Goal: Task Accomplishment & Management: Manage account settings

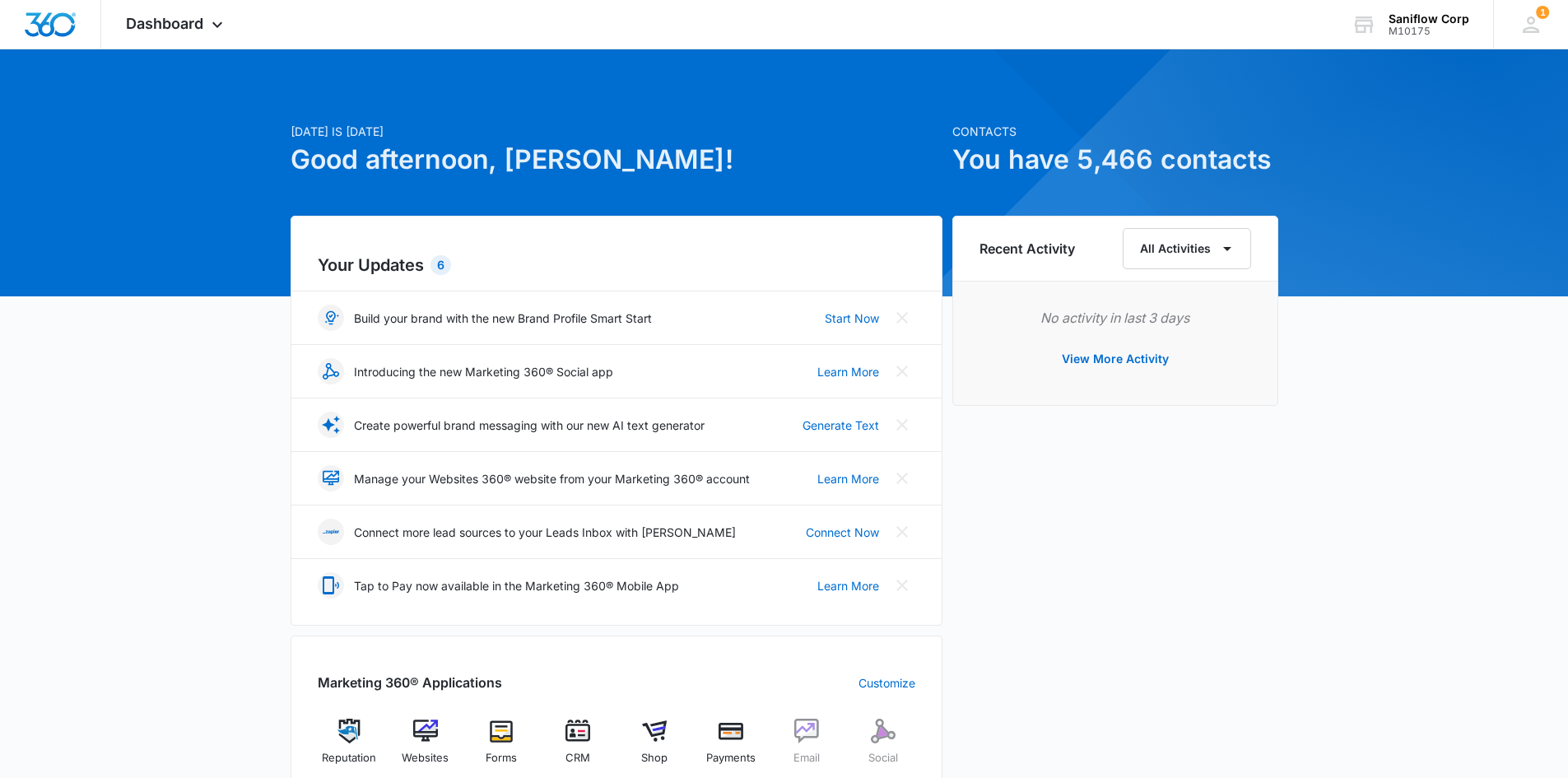
scroll to position [649, 0]
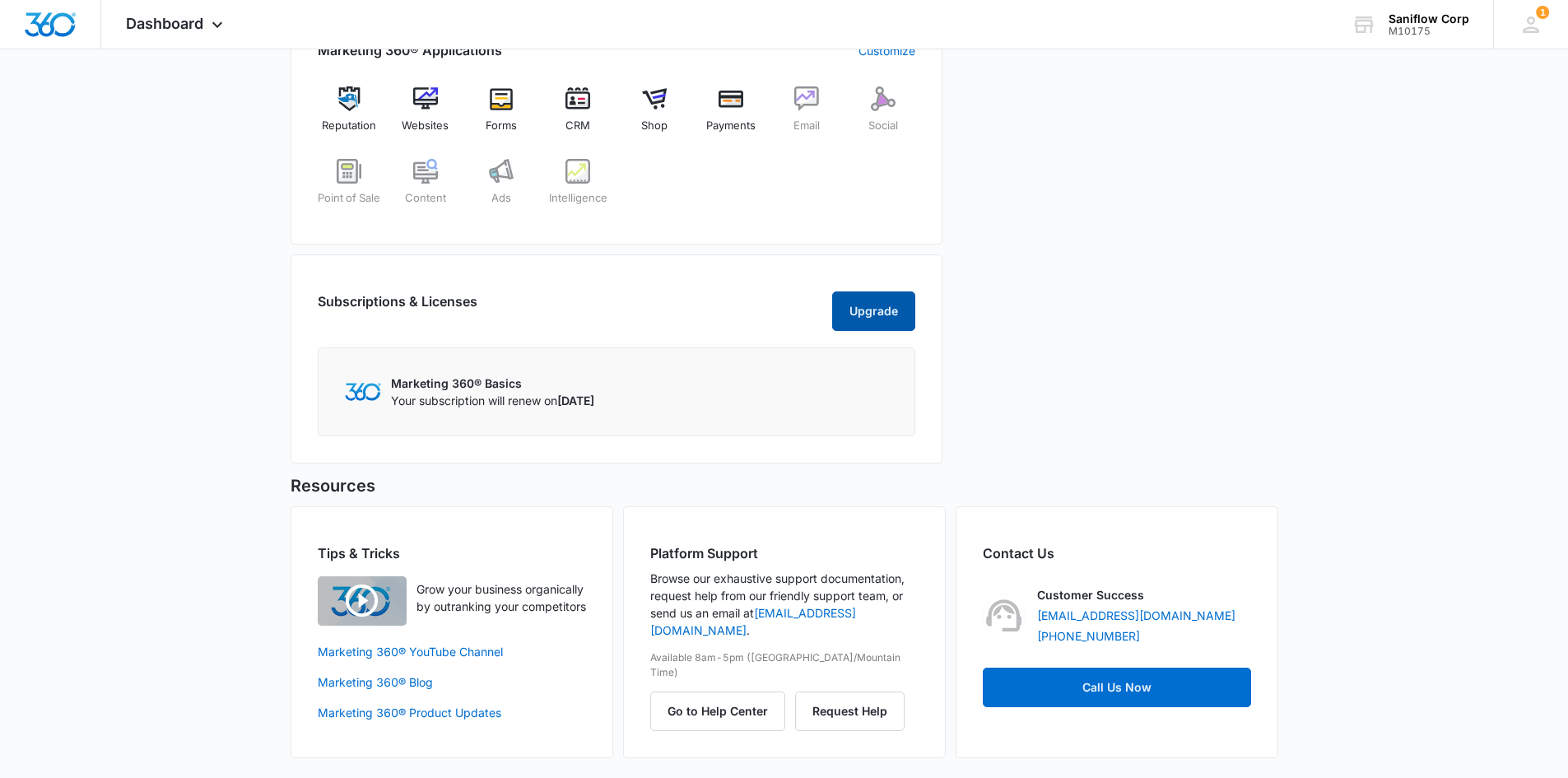
click at [865, 312] on button "Upgrade" at bounding box center [874, 311] width 83 height 40
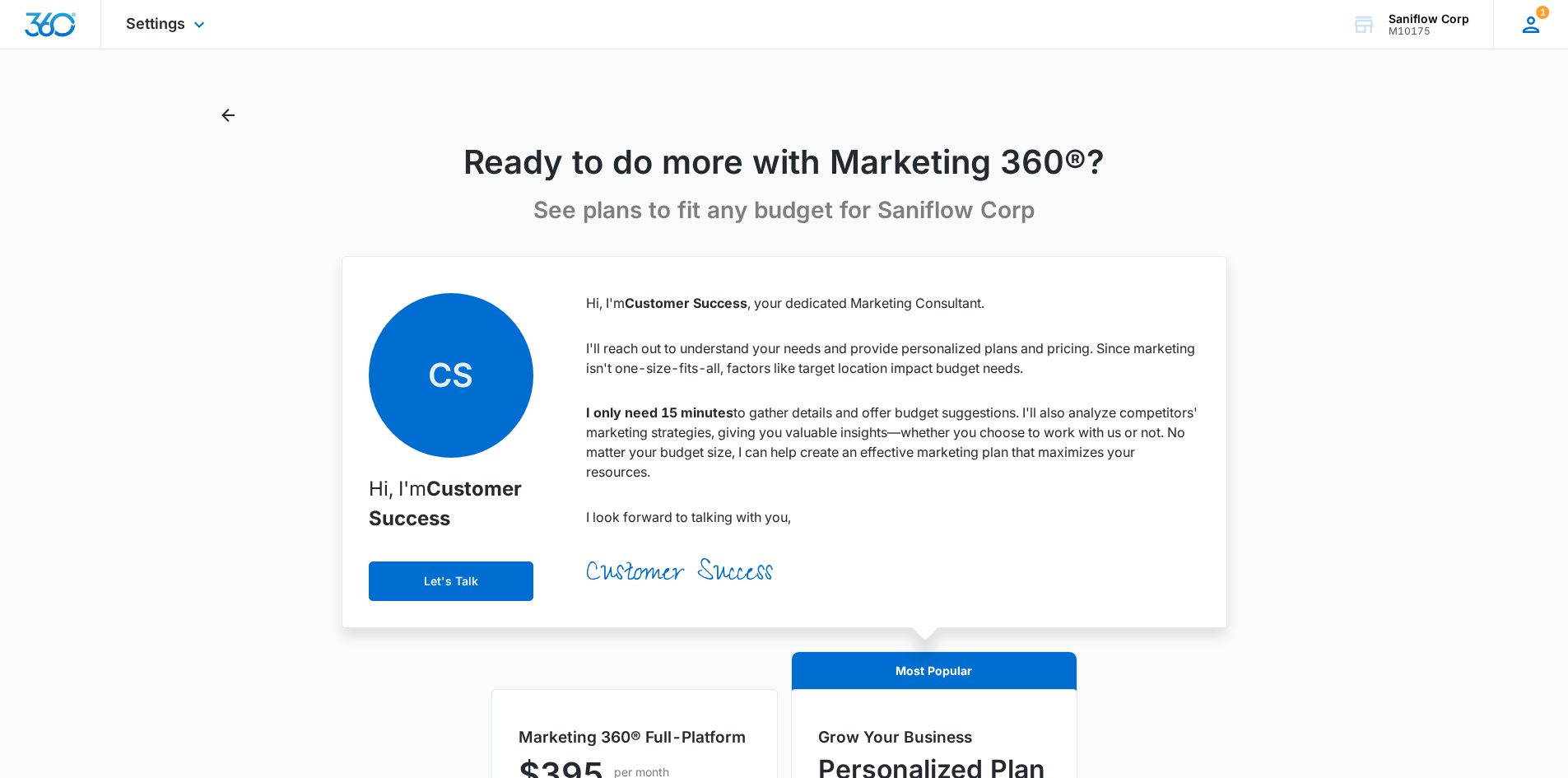
click at [1538, 31] on icon at bounding box center [1530, 25] width 17 height 17
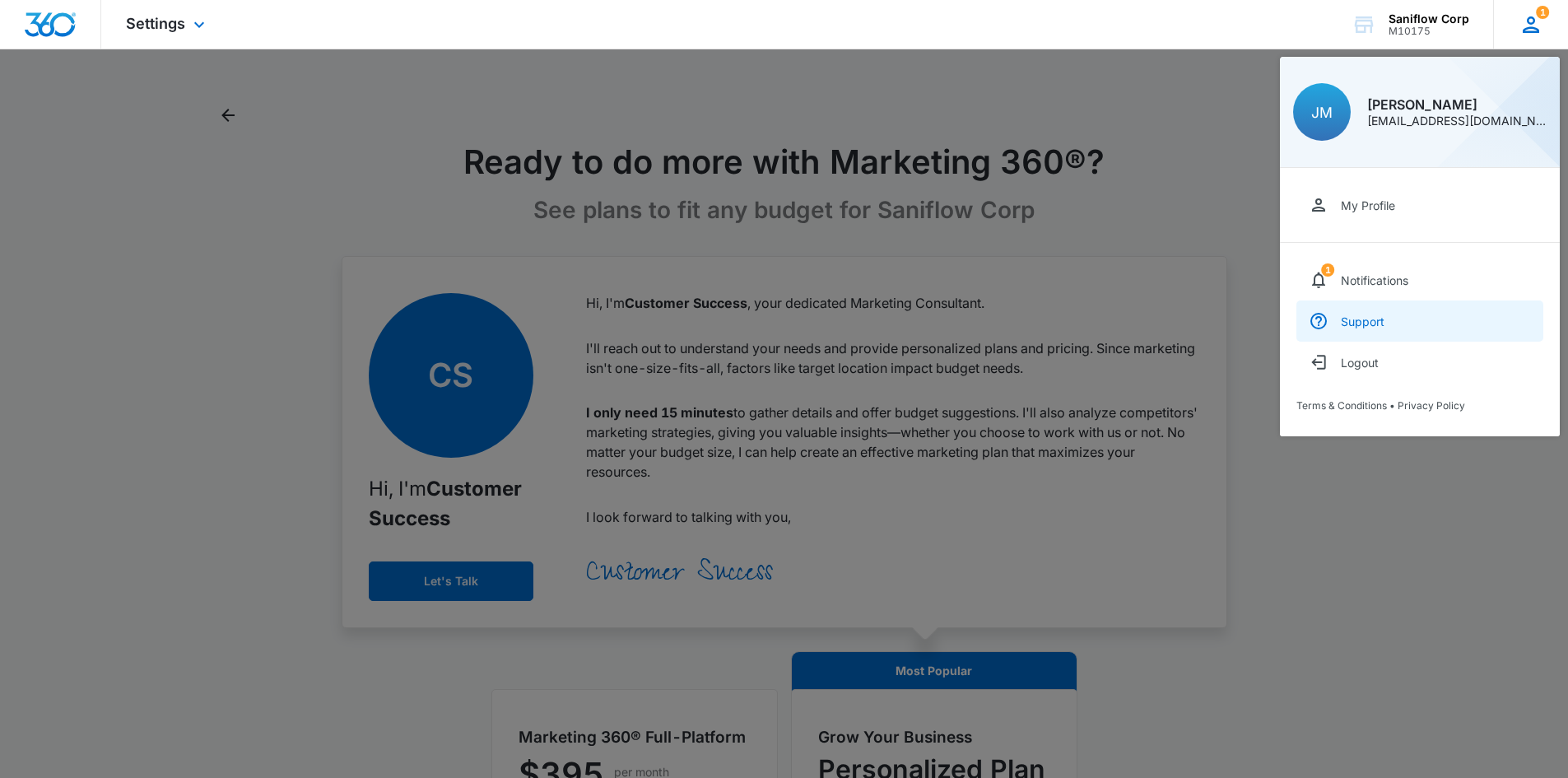
click at [1393, 315] on link "Support" at bounding box center [1418, 321] width 247 height 42
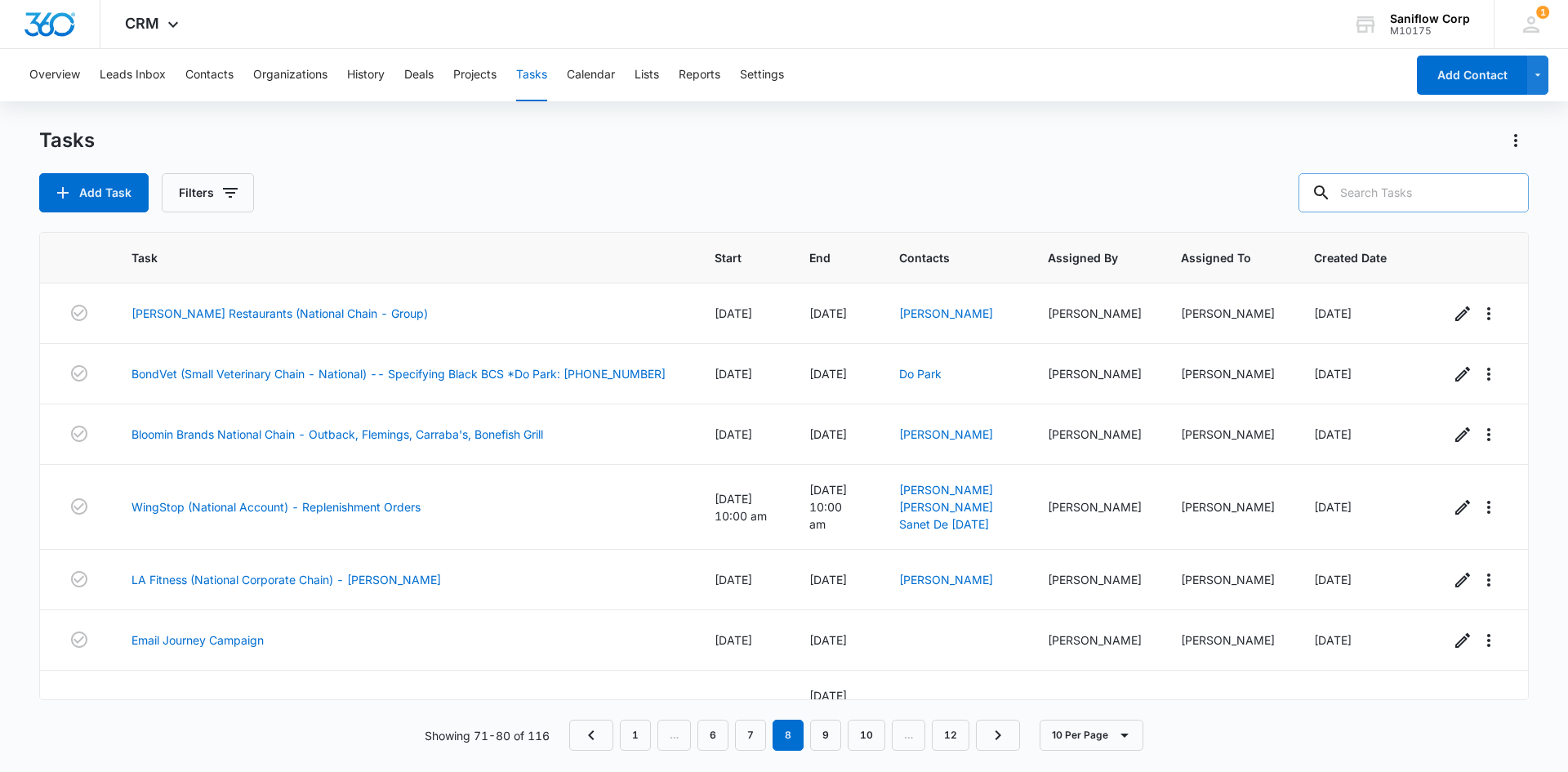
click at [1422, 188] on input "text" at bounding box center [1414, 193] width 230 height 39
type input "hok"
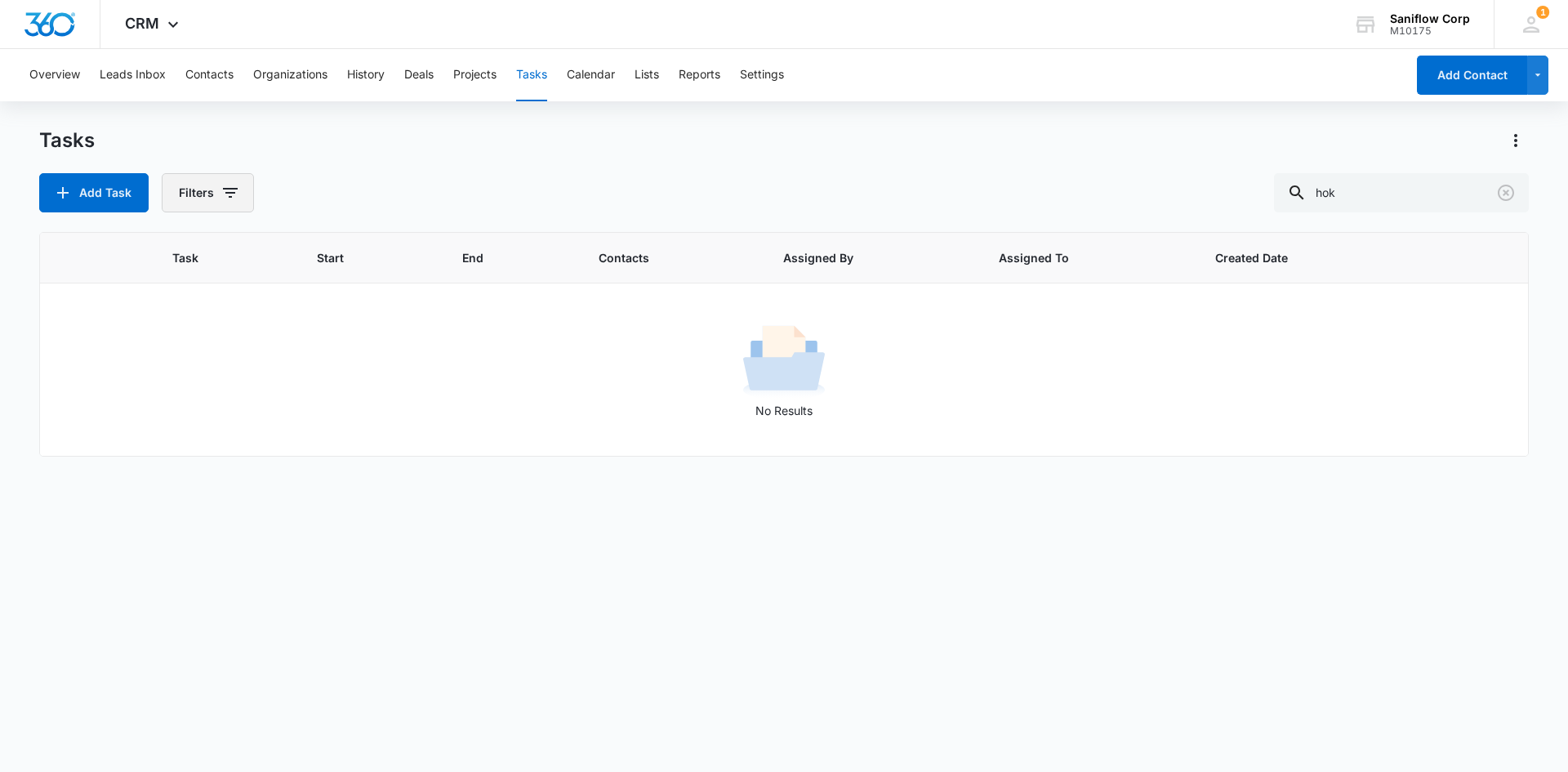
click at [207, 194] on button "Filters" at bounding box center [207, 193] width 92 height 39
click at [704, 183] on div "Add Task Filters Assigned By Assigned To Task Status: Incomplete Complete Clear…" at bounding box center [784, 193] width 1489 height 39
click at [1503, 196] on icon "Clear" at bounding box center [1506, 193] width 20 height 20
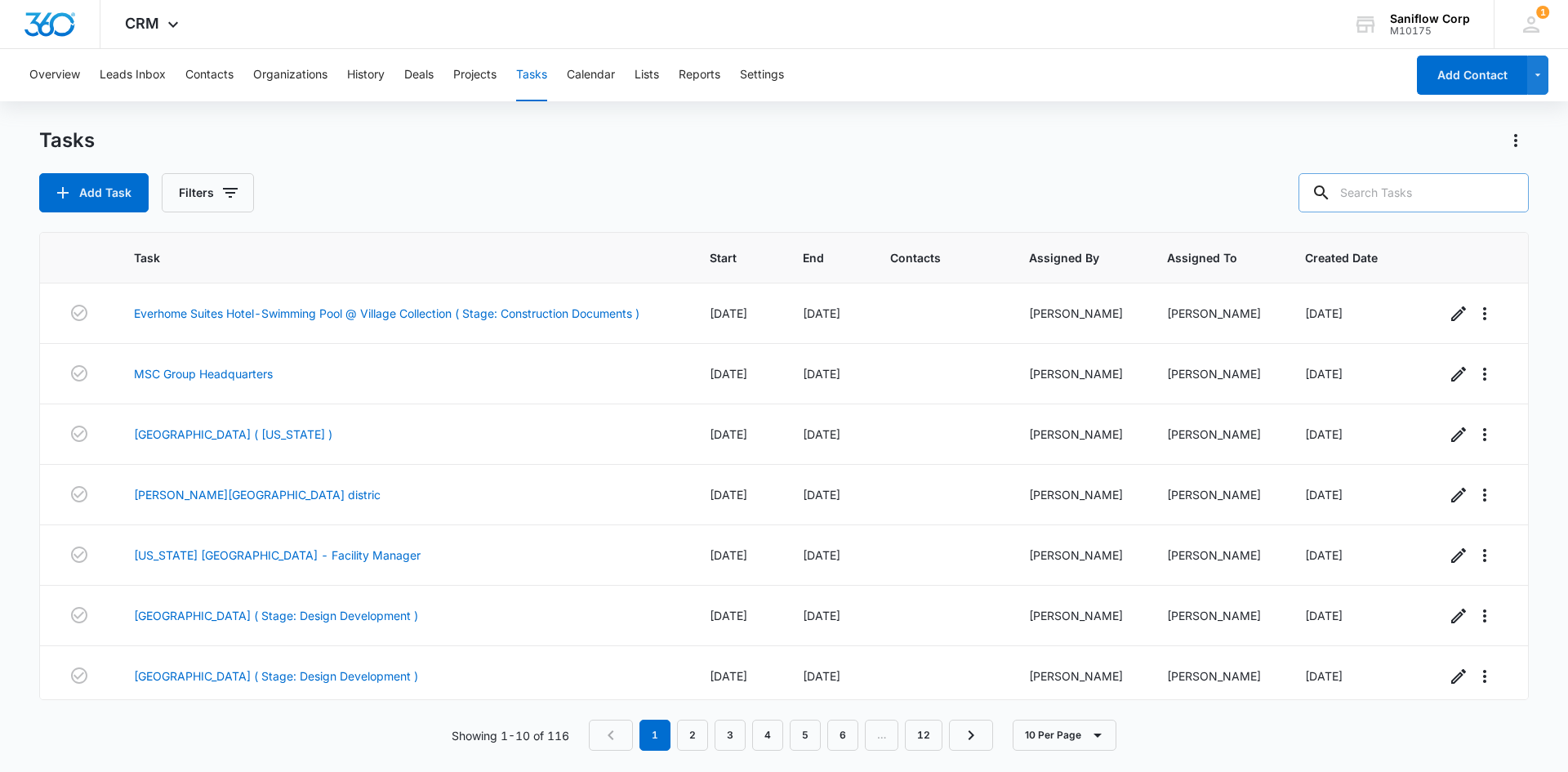
click at [1365, 199] on input "text" at bounding box center [1414, 193] width 230 height 39
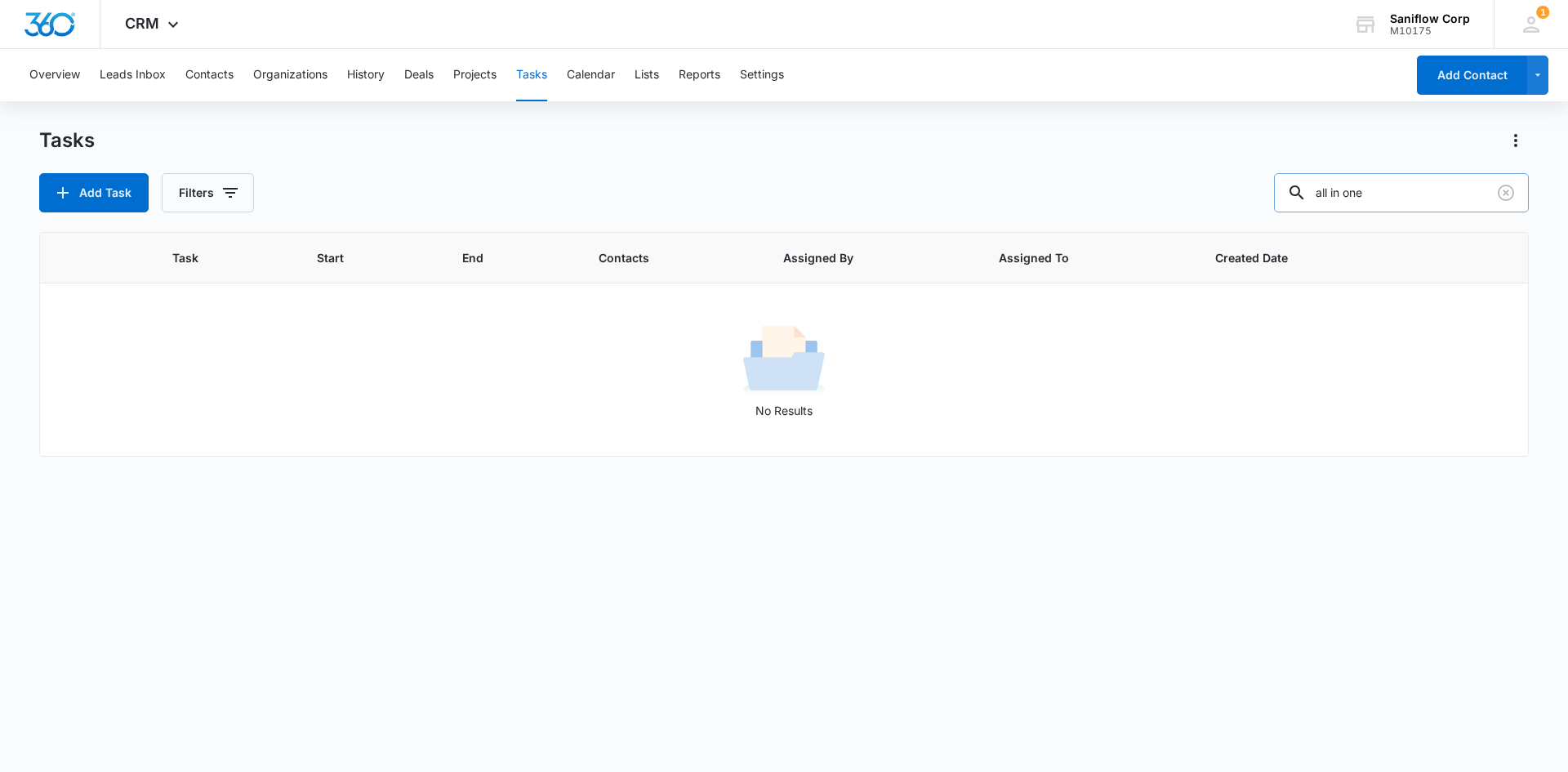
click at [1364, 192] on input "all in one" at bounding box center [1401, 193] width 255 height 39
click at [1359, 195] on input "all in one" at bounding box center [1401, 193] width 255 height 39
click at [1344, 191] on input "all in-one" at bounding box center [1401, 193] width 255 height 39
click at [1342, 188] on input "all in-one" at bounding box center [1401, 193] width 255 height 39
click at [1345, 191] on input "all in-one" at bounding box center [1401, 193] width 255 height 39
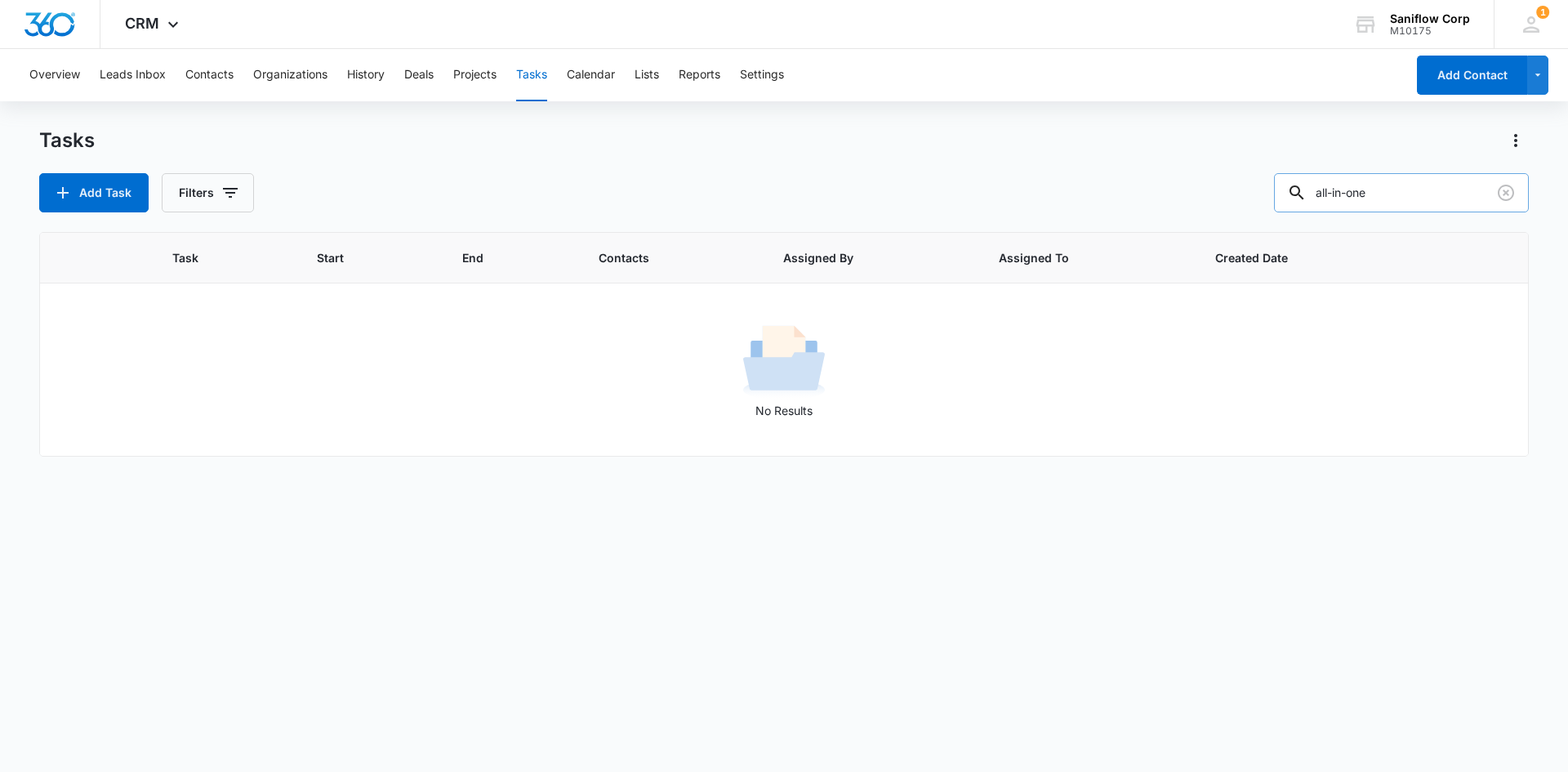
type input "all-in-one"
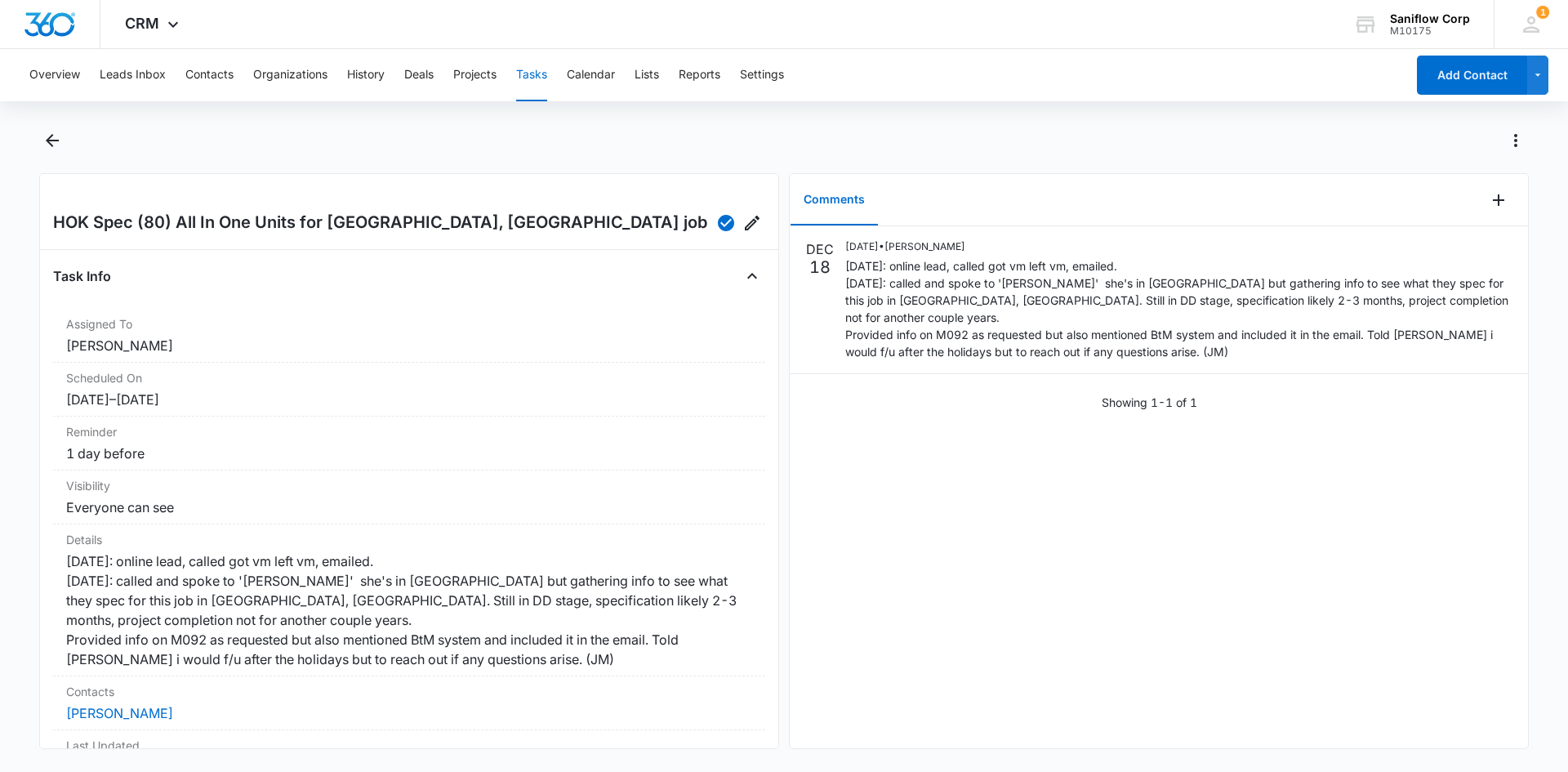
click at [368, 224] on h2 "HOK Spec (80) All In One Units for [GEOGRAPHIC_DATA], [GEOGRAPHIC_DATA] job" at bounding box center [379, 223] width 654 height 27
click at [487, 216] on div "HOK Spec (80) All In One Units for [GEOGRAPHIC_DATA], [GEOGRAPHIC_DATA] job" at bounding box center [409, 223] width 712 height 27
click at [487, 216] on div "HOK Spec (80) All In One Units for Albany, NY job" at bounding box center [409, 223] width 712 height 27
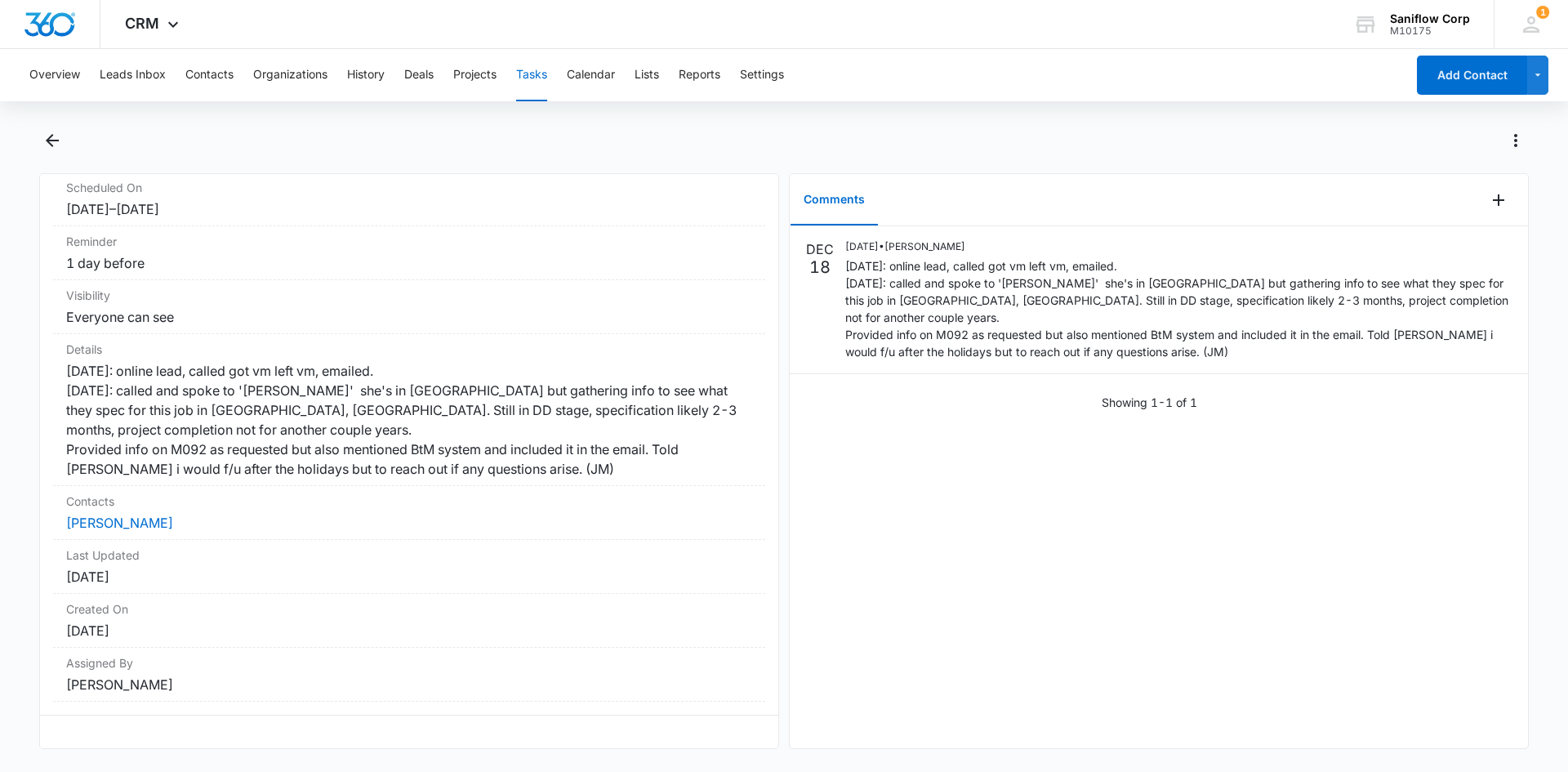
scroll to position [242, 0]
click at [261, 361] on dd "12/17/24: online lead, called got vm left vm, emailed. 12/18/24: called and spo…" at bounding box center [409, 420] width 686 height 118
click at [288, 407] on dd "12/17/24: online lead, called got vm left vm, emailed. 12/18/24: called and spo…" at bounding box center [409, 420] width 686 height 118
click at [286, 362] on dd "12/17/24: online lead, called got vm left vm, emailed. 12/18/24: called and spo…" at bounding box center [409, 420] width 686 height 118
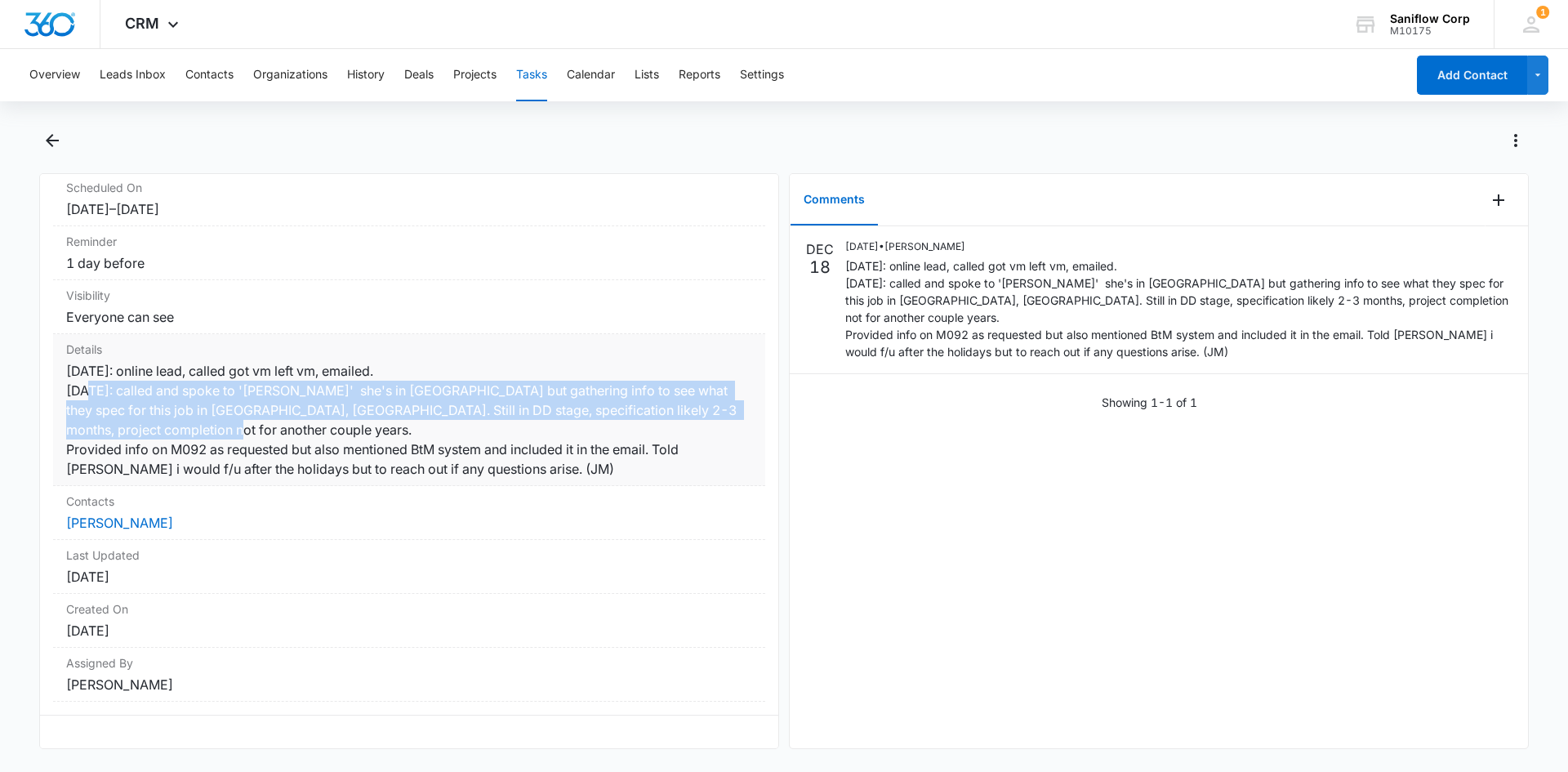
drag, startPoint x: 61, startPoint y: 358, endPoint x: 298, endPoint y: 395, distance: 239.9
click at [302, 396] on div "Details 12/17/24: online lead, called got vm left vm, emailed. 12/18/24: called…" at bounding box center [409, 410] width 712 height 152
click at [193, 369] on dd "12/17/24: online lead, called got vm left vm, emailed. 12/18/24: called and spo…" at bounding box center [409, 420] width 686 height 118
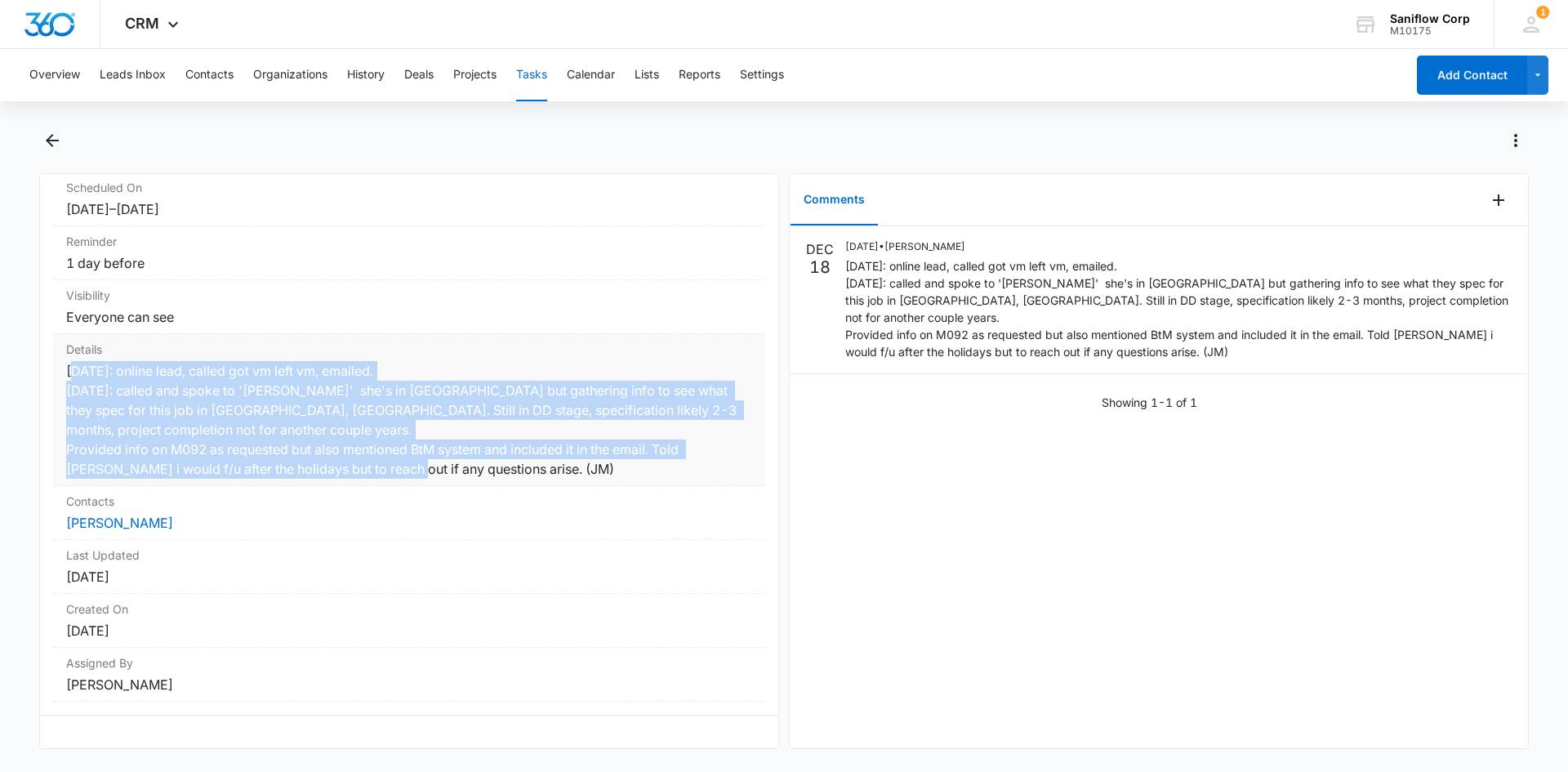
drag, startPoint x: 65, startPoint y: 338, endPoint x: 642, endPoint y: 435, distance: 585.1
click at [642, 435] on div "Details 12/17/24: online lead, called got vm left vm, emailed. 12/18/24: called…" at bounding box center [409, 410] width 712 height 152
copy dd "12/17/24: online lead, called got vm left vm, emailed. 12/18/24: called and spo…"
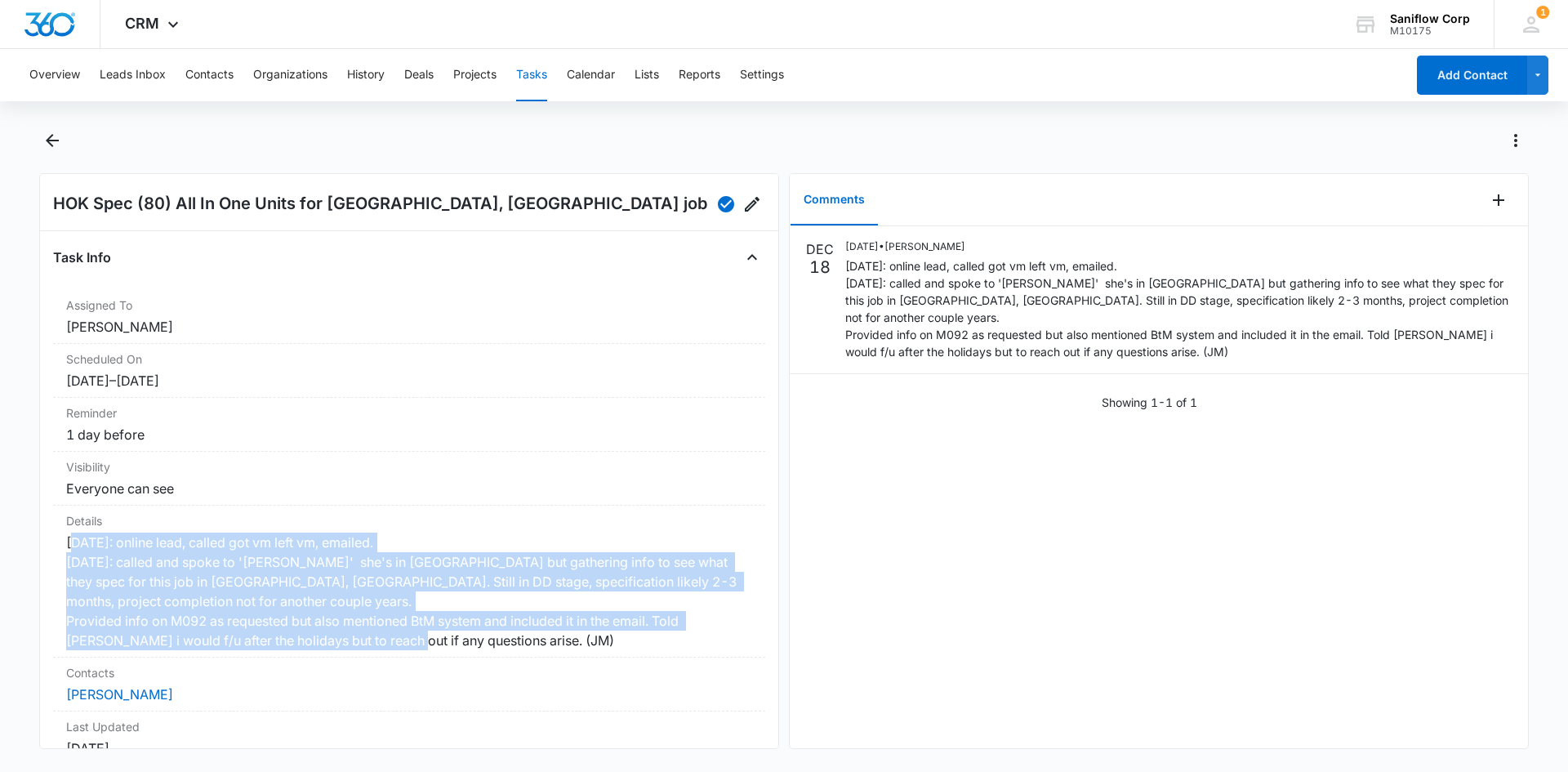
scroll to position [0, 0]
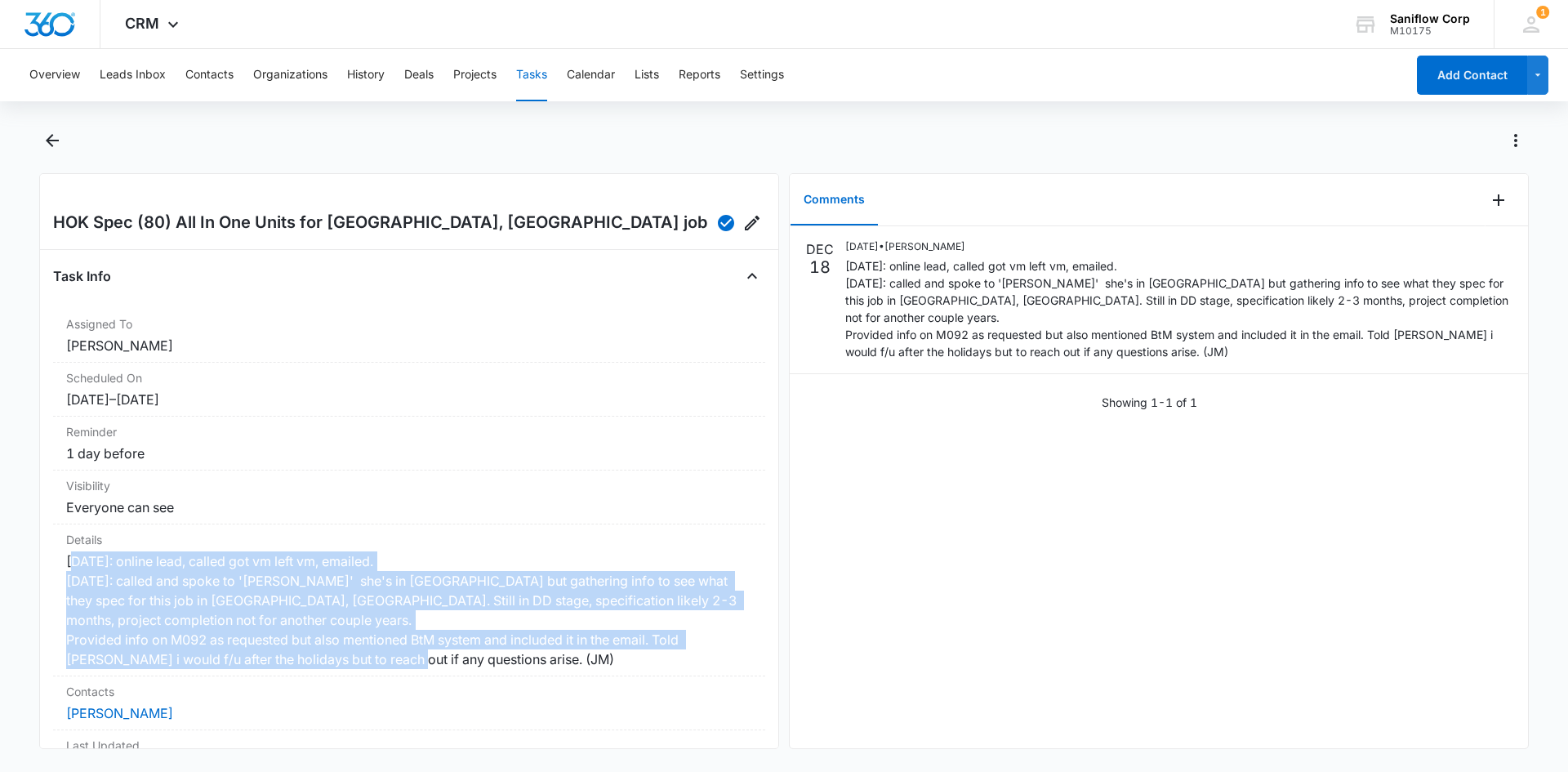
copy dd "12/17/24: online lead, called got vm left vm, emailed. 12/18/24: called and spo…"
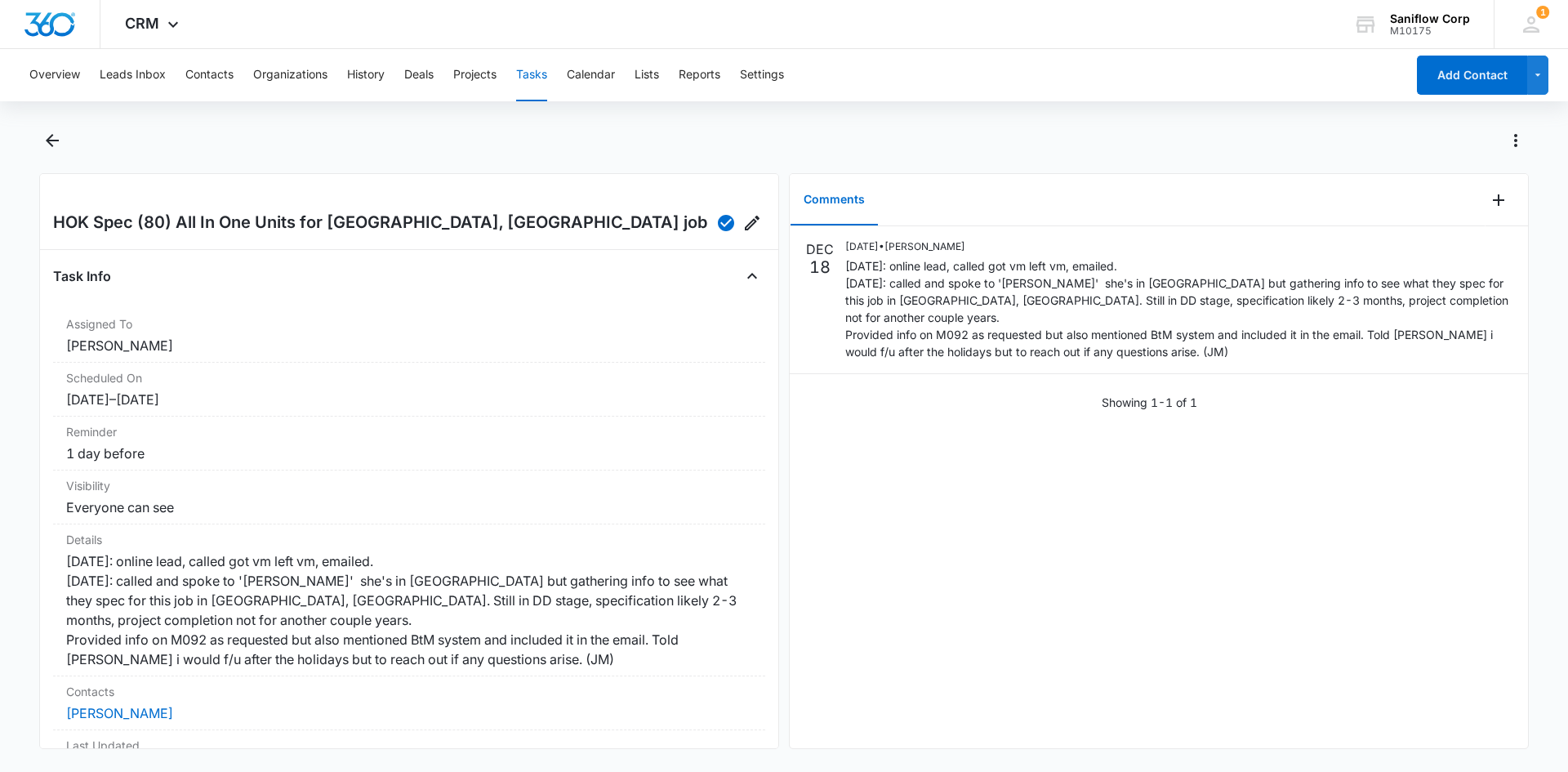
click at [1185, 193] on div "Comments" at bounding box center [1137, 200] width 696 height 52
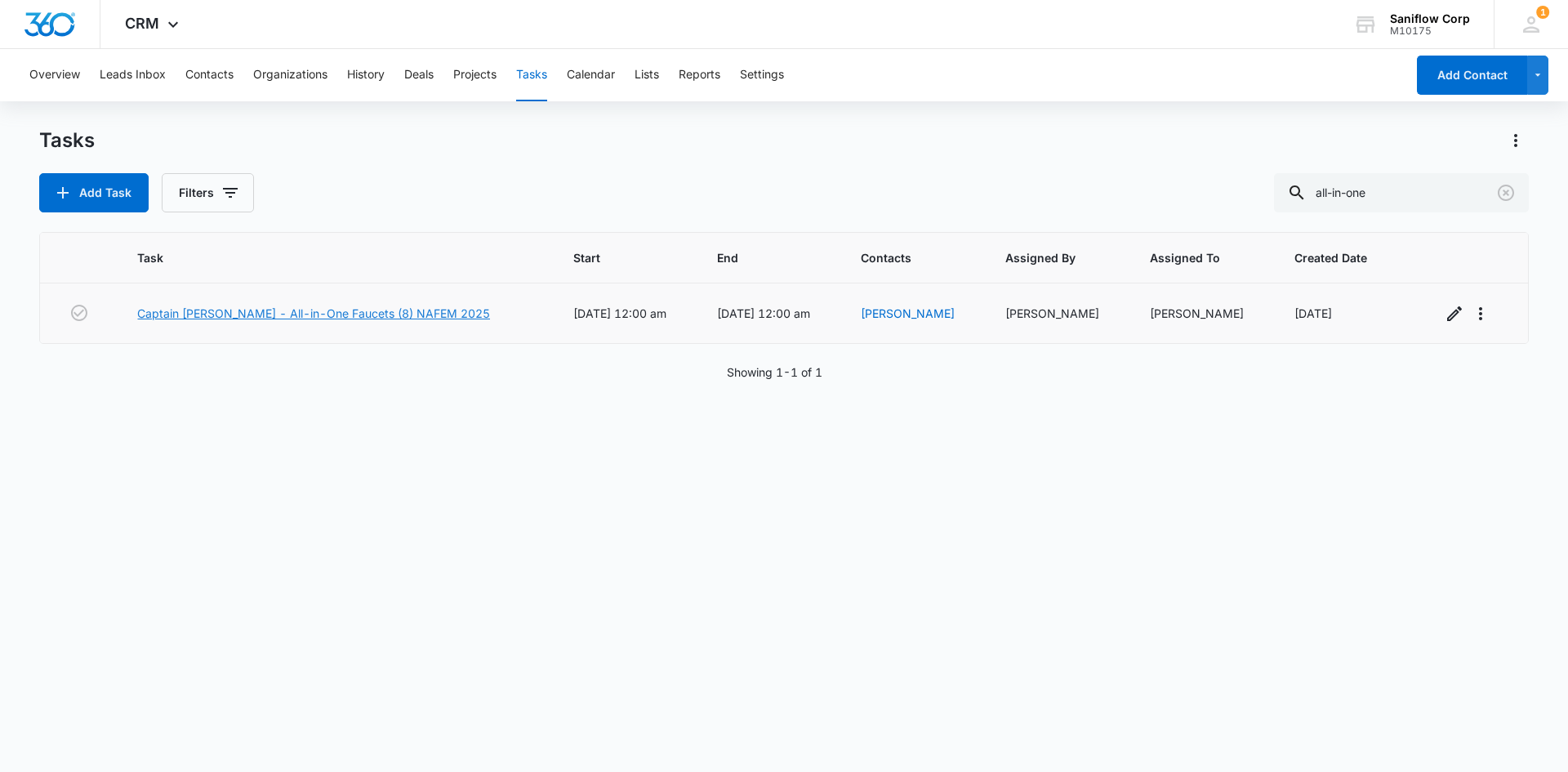
click at [373, 313] on link "Captain Curts - All-in-One Faucets (8) NAFEM 2025" at bounding box center [314, 313] width 353 height 17
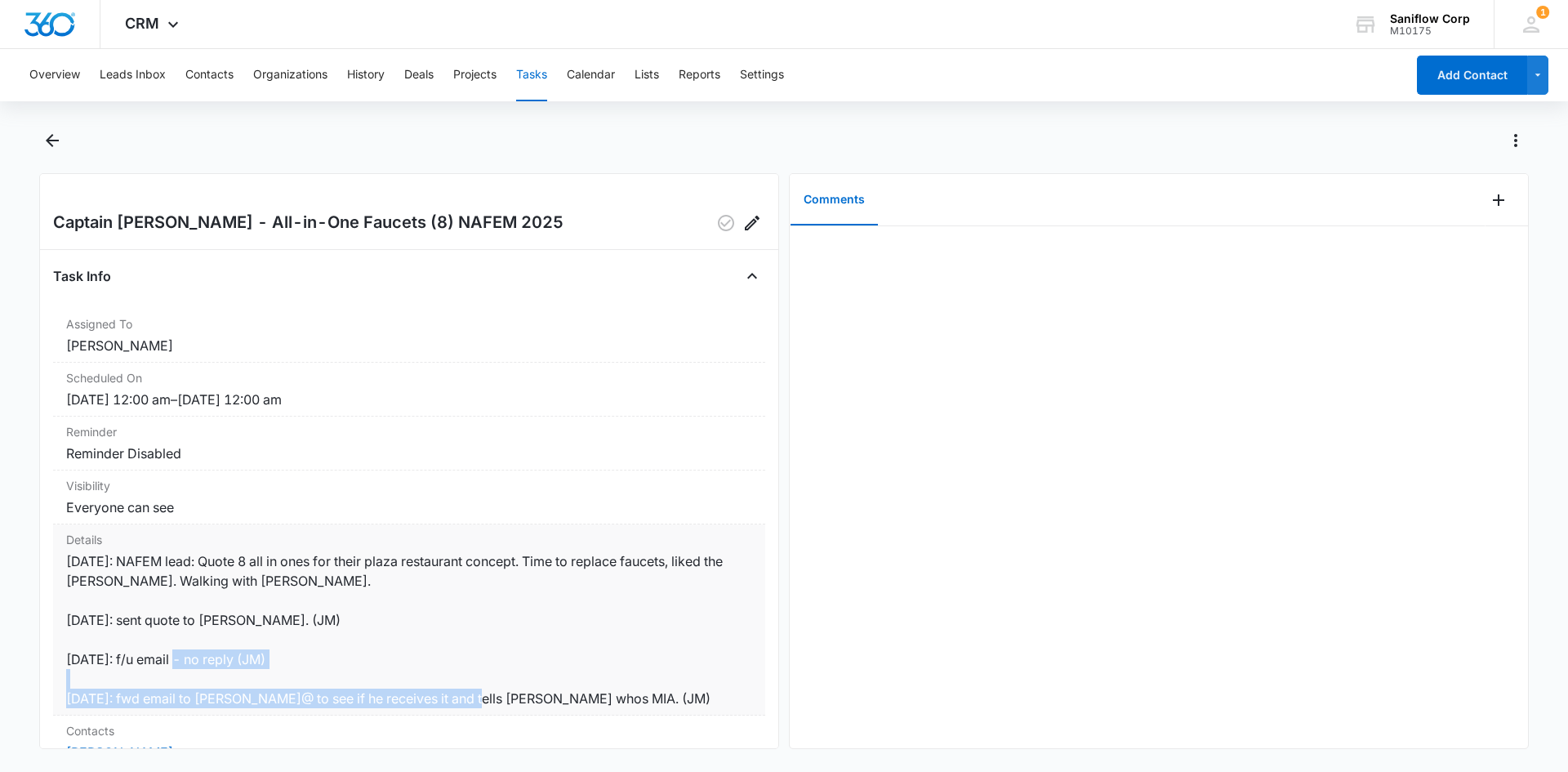
scroll to position [2, 0]
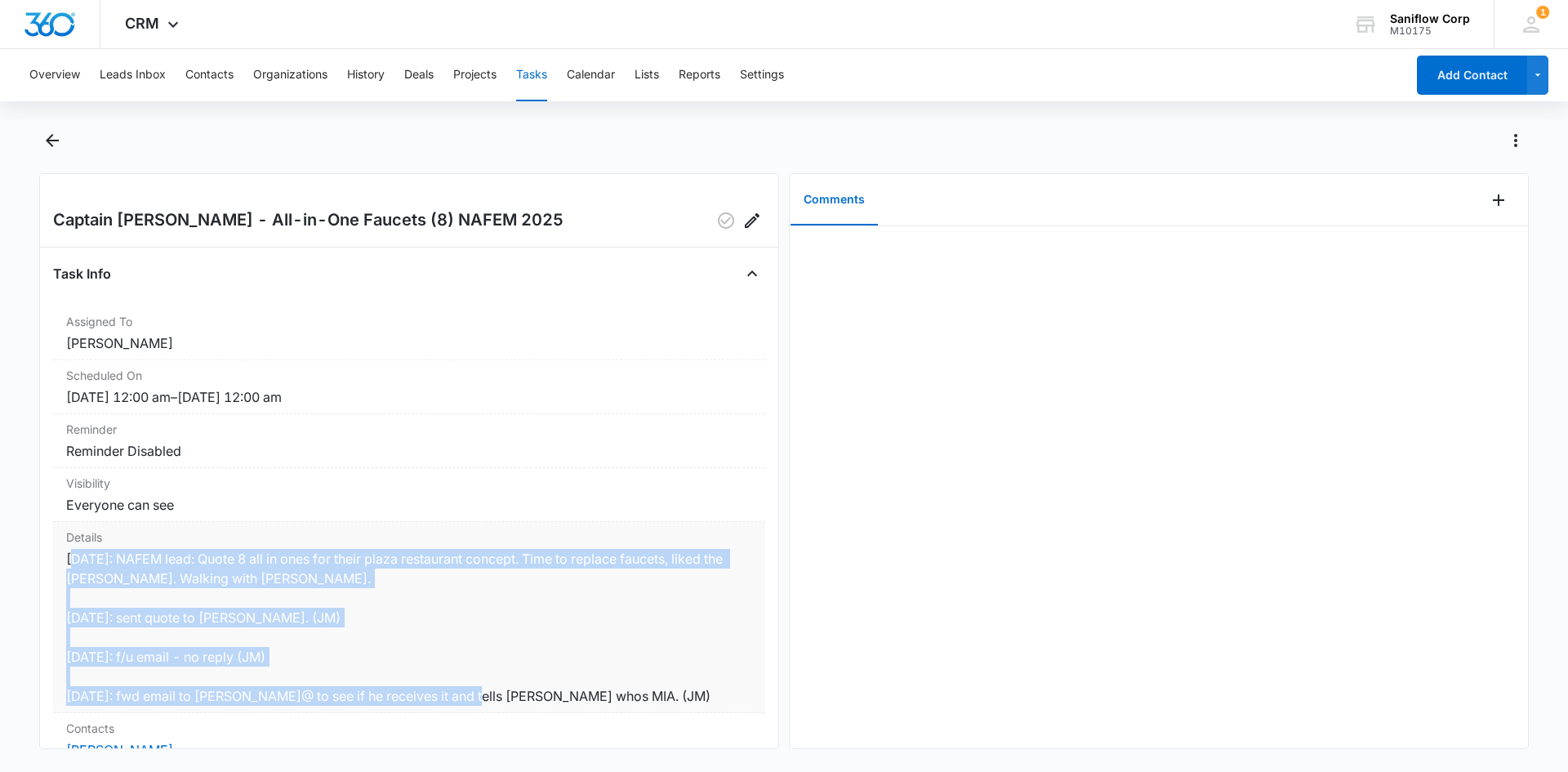
drag, startPoint x: 567, startPoint y: 721, endPoint x: 60, endPoint y: 577, distance: 527.1
click at [60, 577] on div "Details [DATE]: NAFEM lead: Quote 8 all in ones for their plaza restaurant conc…" at bounding box center [409, 618] width 712 height 191
copy dd "[DATE]: NAFEM lead: Quote 8 all in ones for their plaza restaurant concept. Tim…"
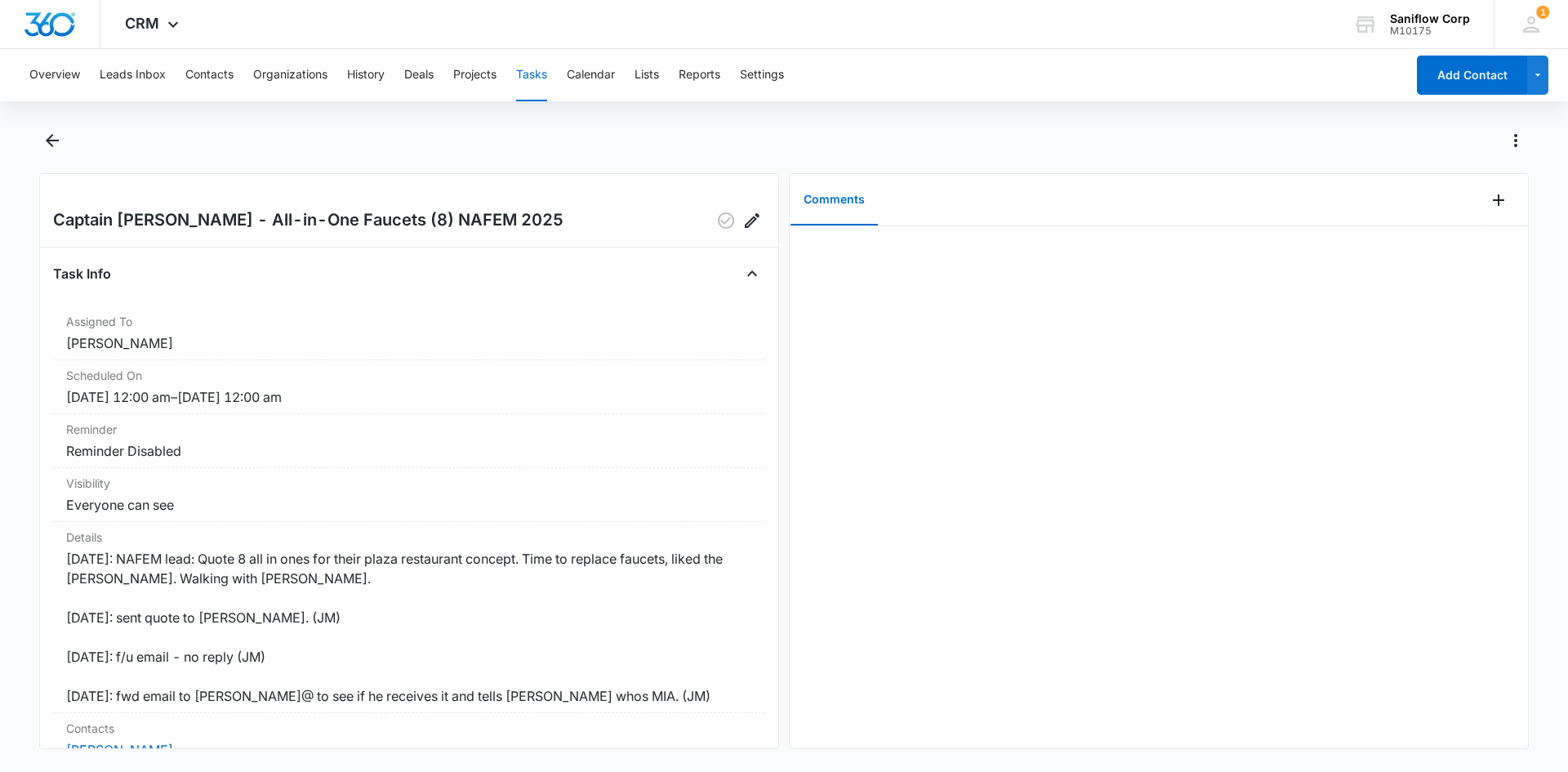
click at [1150, 244] on div at bounding box center [1158, 487] width 738 height 522
click at [1210, 312] on div at bounding box center [1158, 487] width 738 height 522
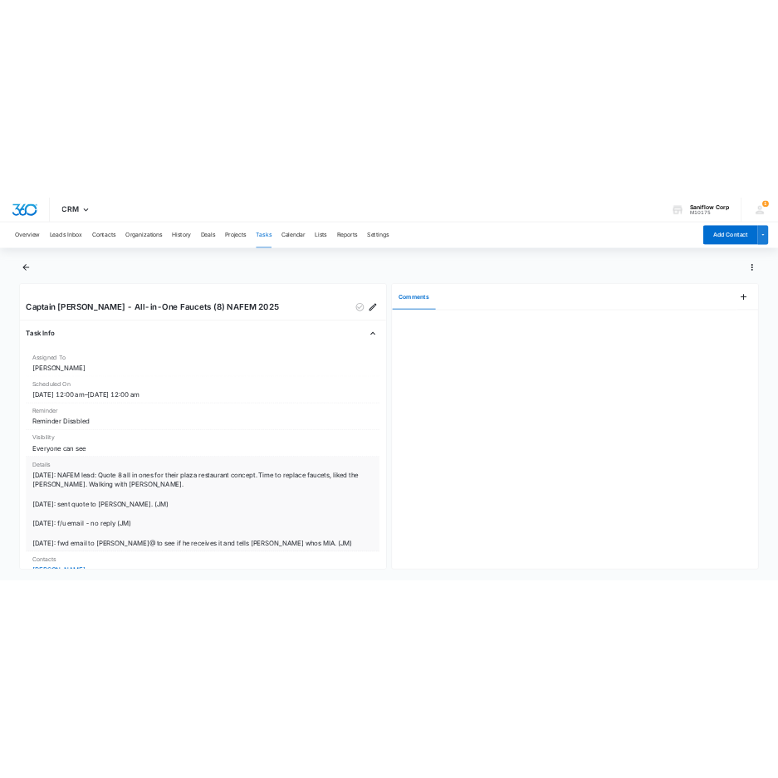
scroll to position [352, 0]
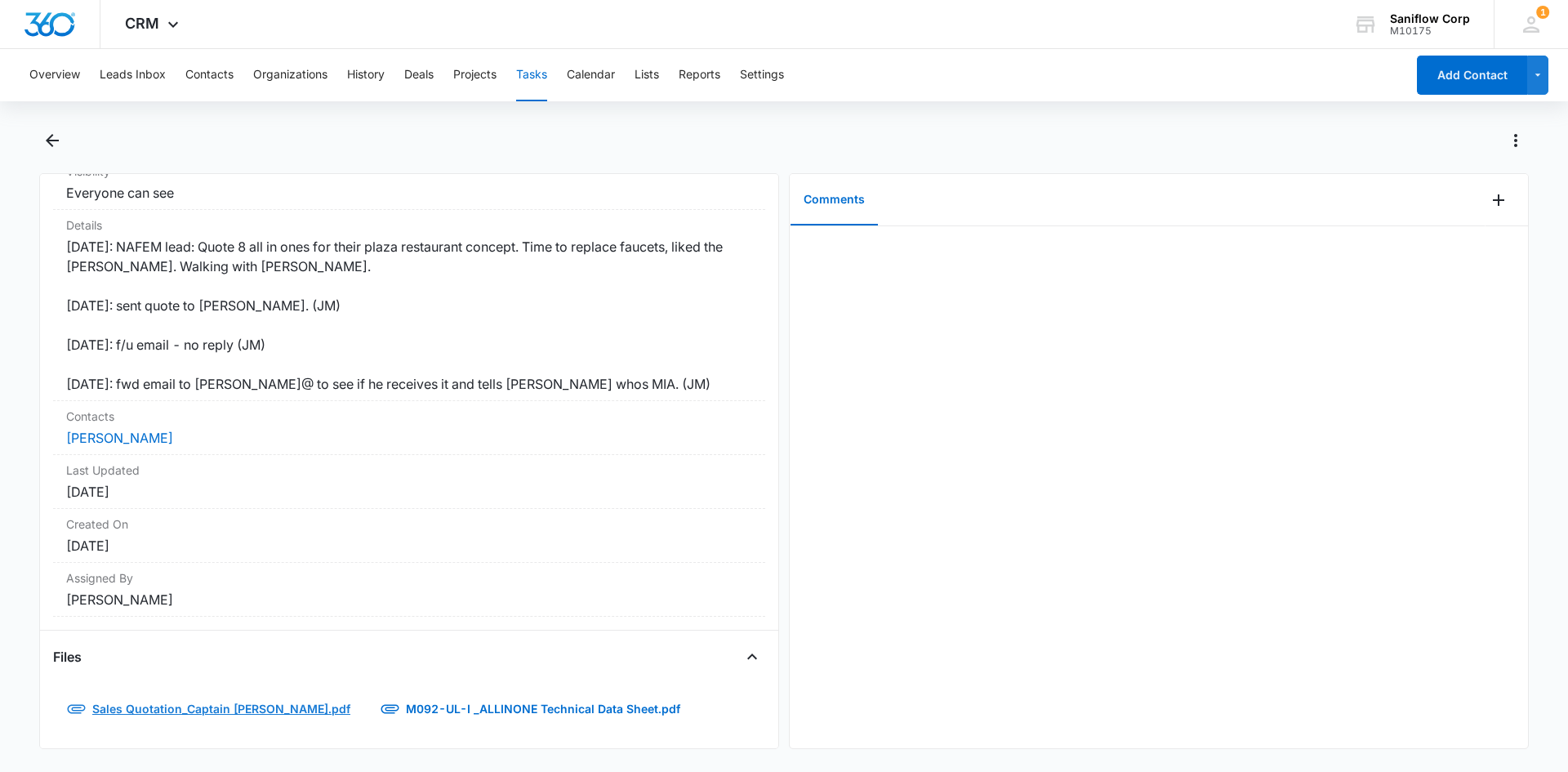
click at [216, 701] on link "Sales Quotation_Captain Curt's_RFQ.pdf" at bounding box center [209, 709] width 314 height 39
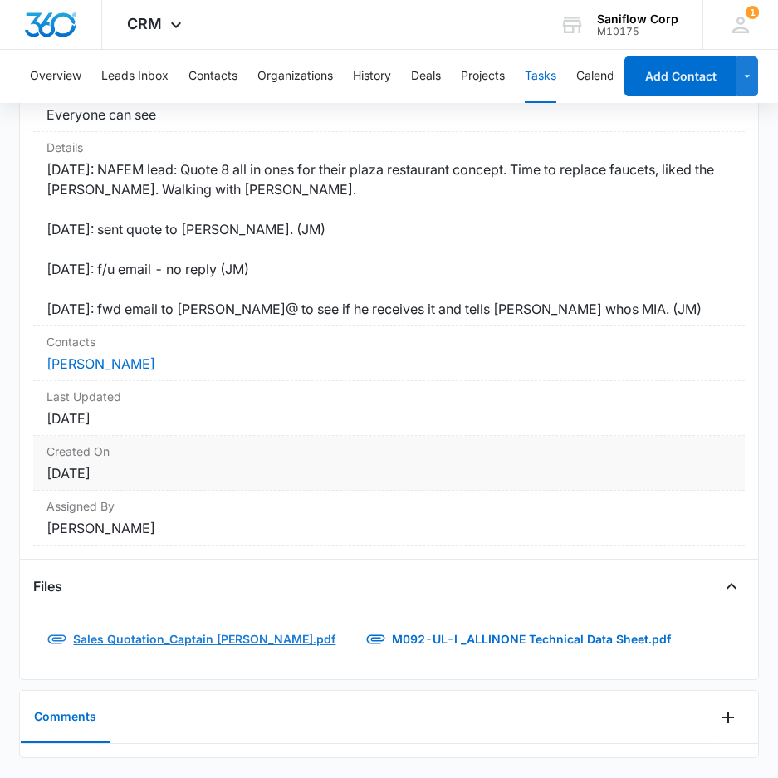
scroll to position [446, 0]
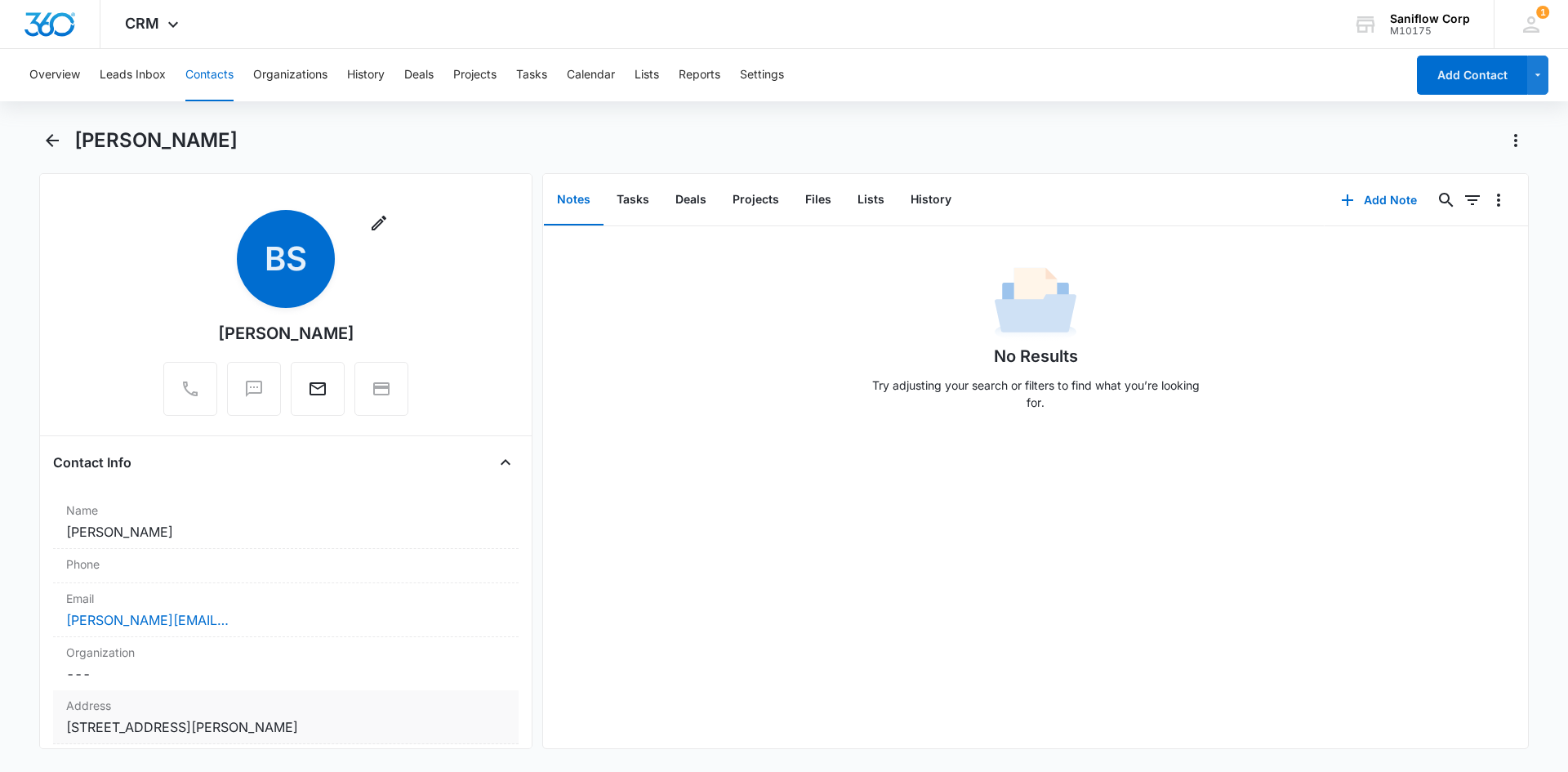
scroll to position [21, 0]
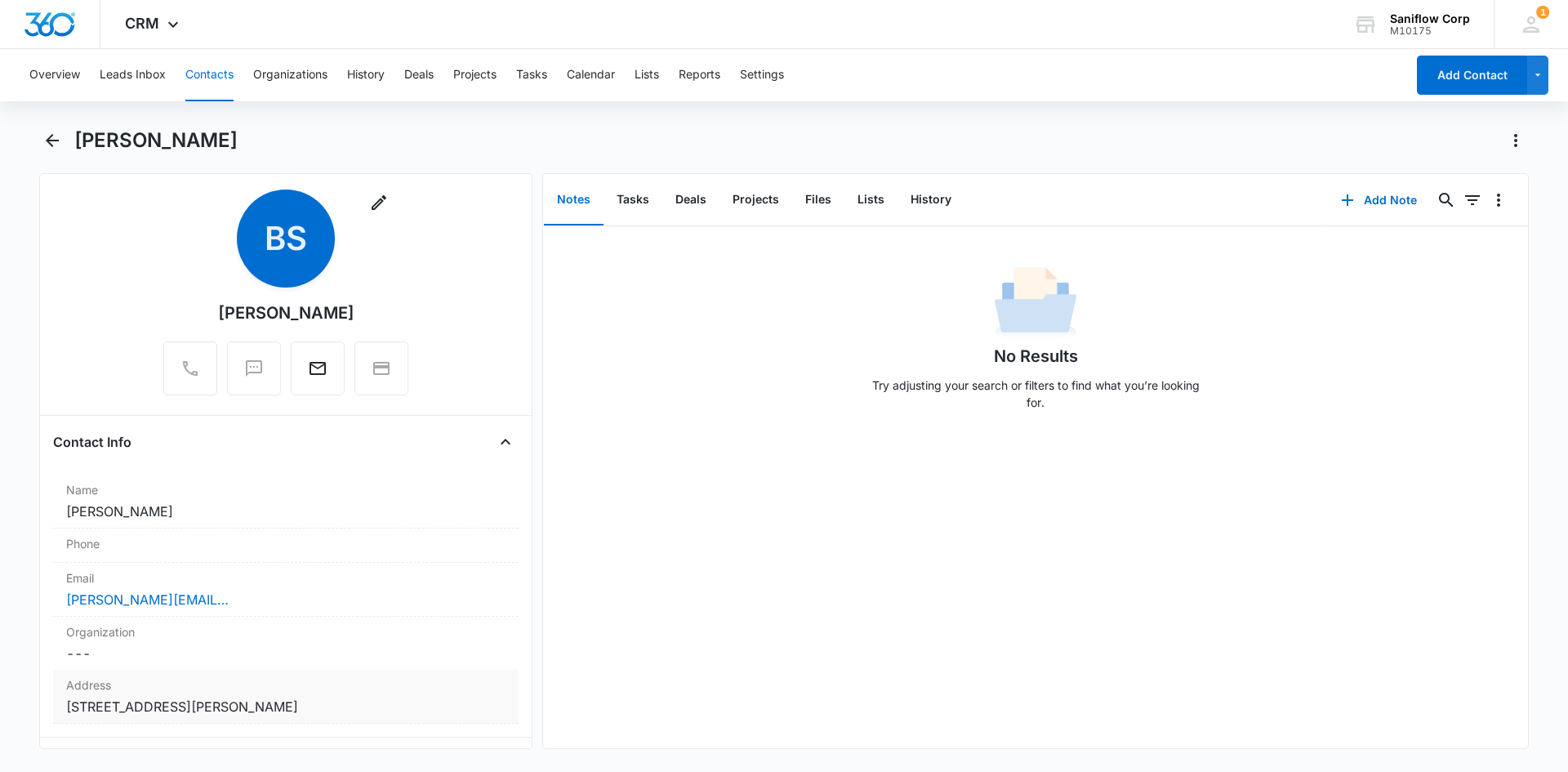
drag, startPoint x: 377, startPoint y: 728, endPoint x: 54, endPoint y: 697, distance: 324.5
click at [54, 697] on div "Address Cancel Save Changes 1200 Old Stickney Point Road Sarasota FL 34242" at bounding box center [286, 696] width 466 height 54
copy dd "1200 Old Stickney Point Road Sarasota FL 34242"
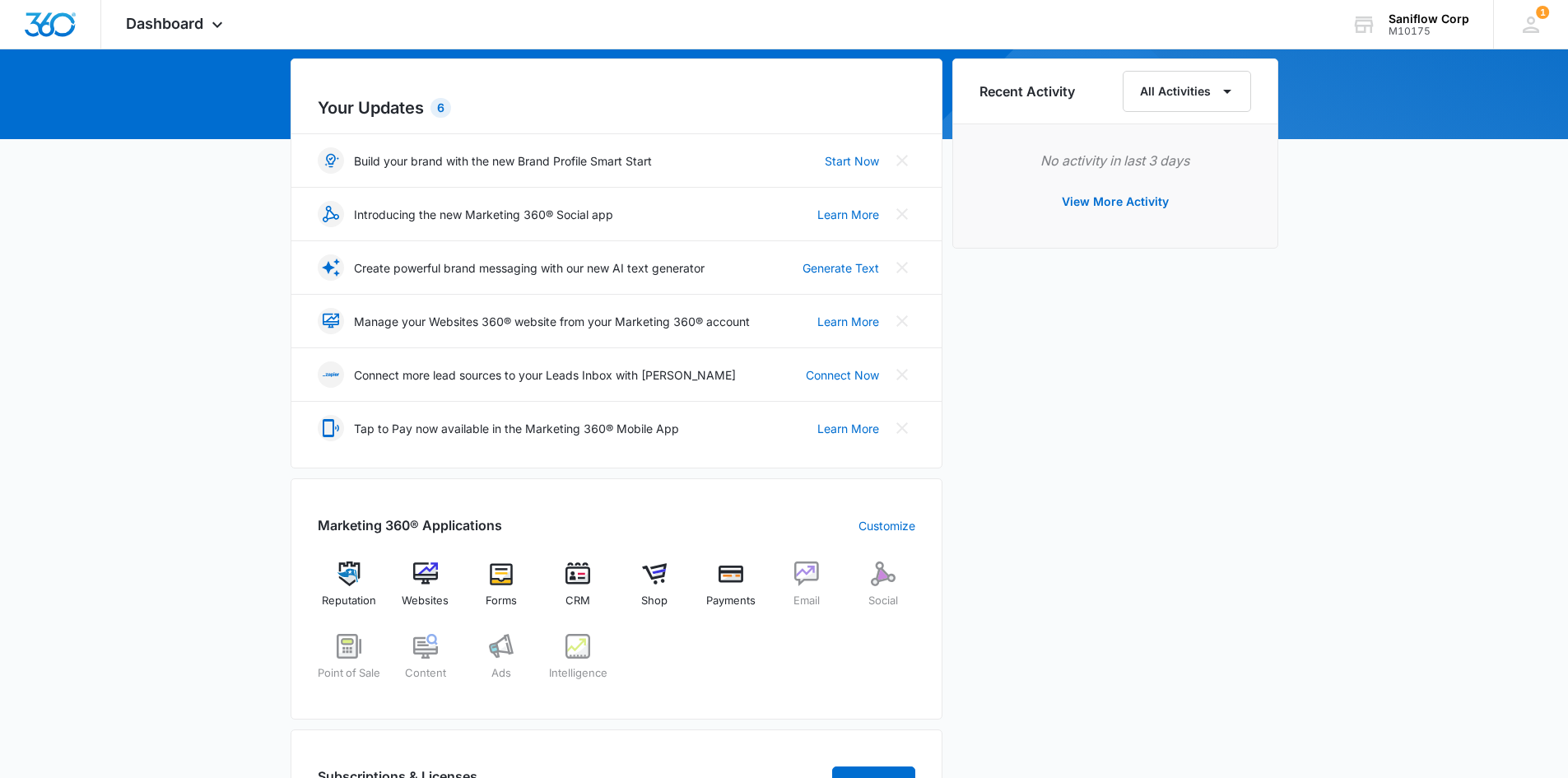
scroll to position [357, 0]
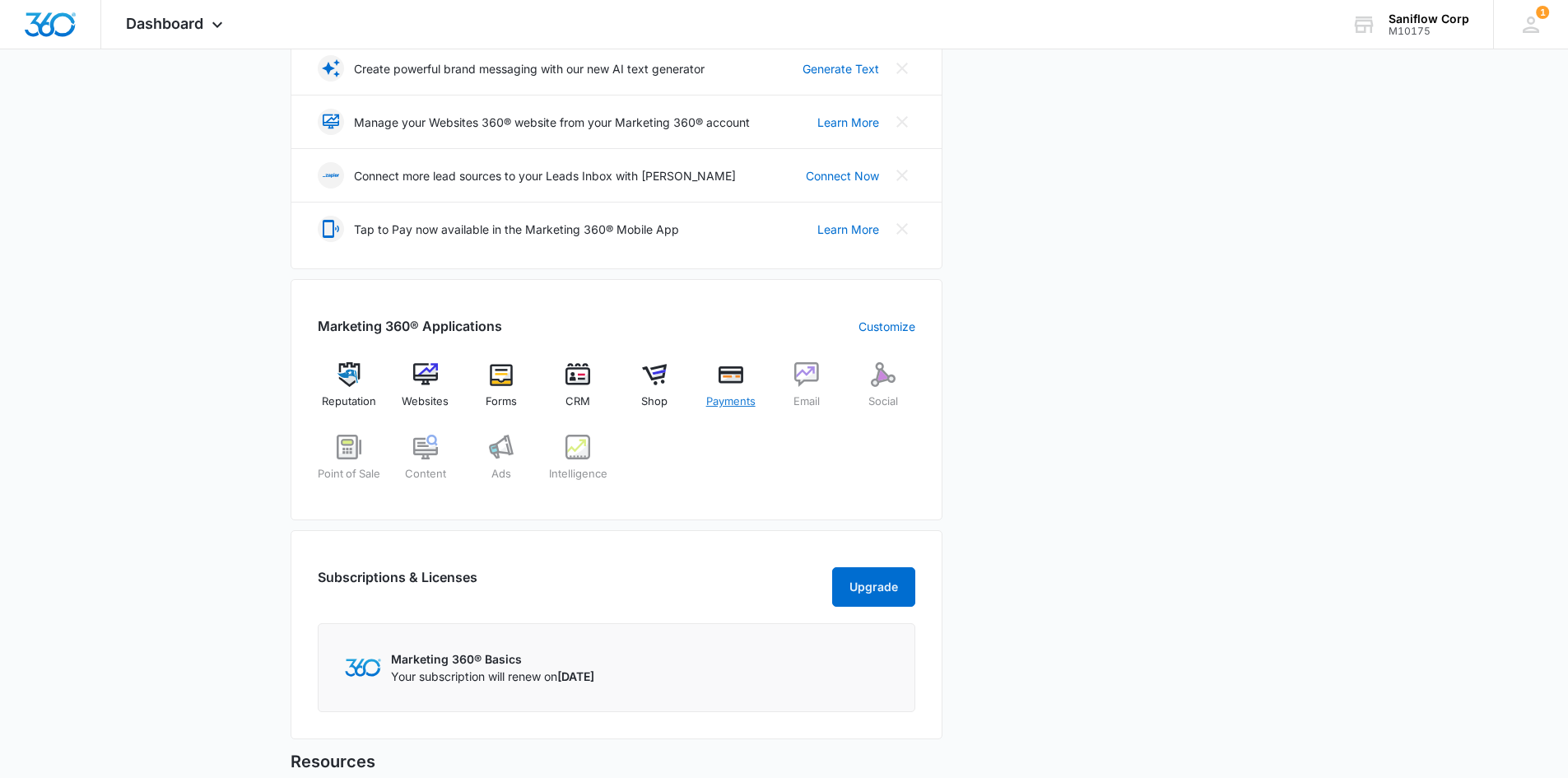
click at [728, 375] on img at bounding box center [730, 375] width 25 height 25
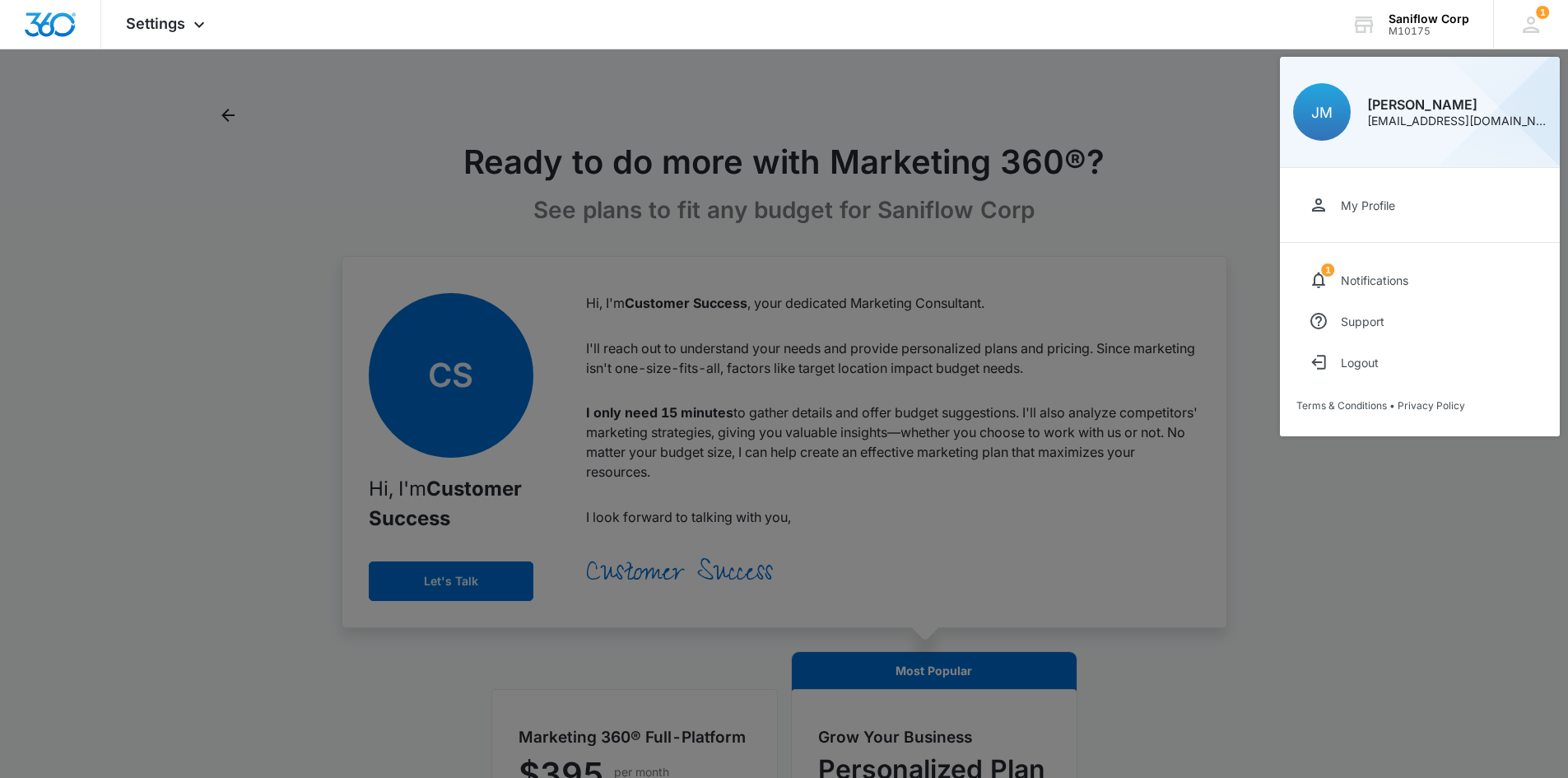
click at [1153, 301] on div at bounding box center [784, 389] width 1568 height 778
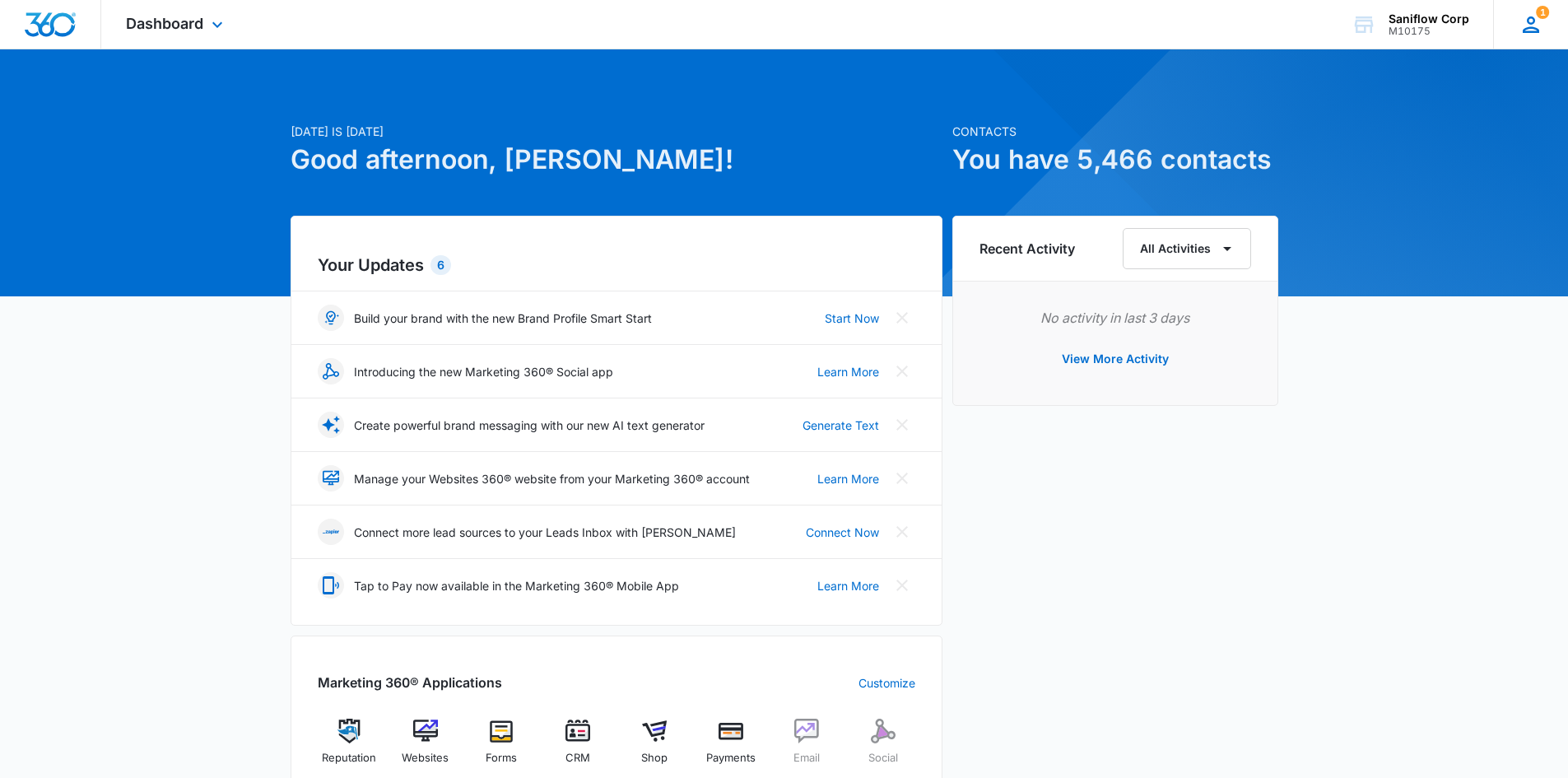
click at [1525, 21] on icon at bounding box center [1530, 24] width 25 height 25
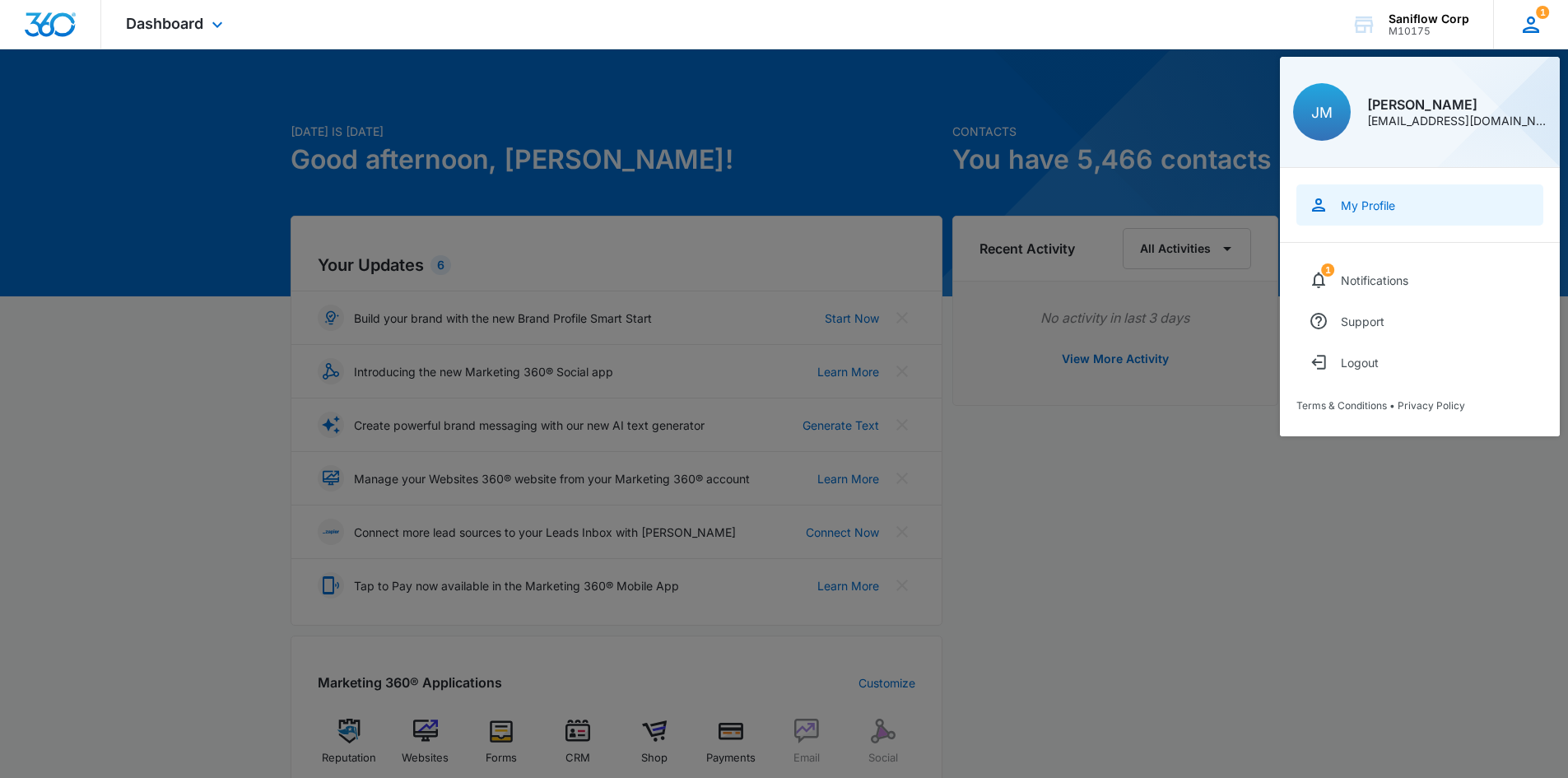
click at [1357, 213] on link "My Profile" at bounding box center [1418, 205] width 247 height 42
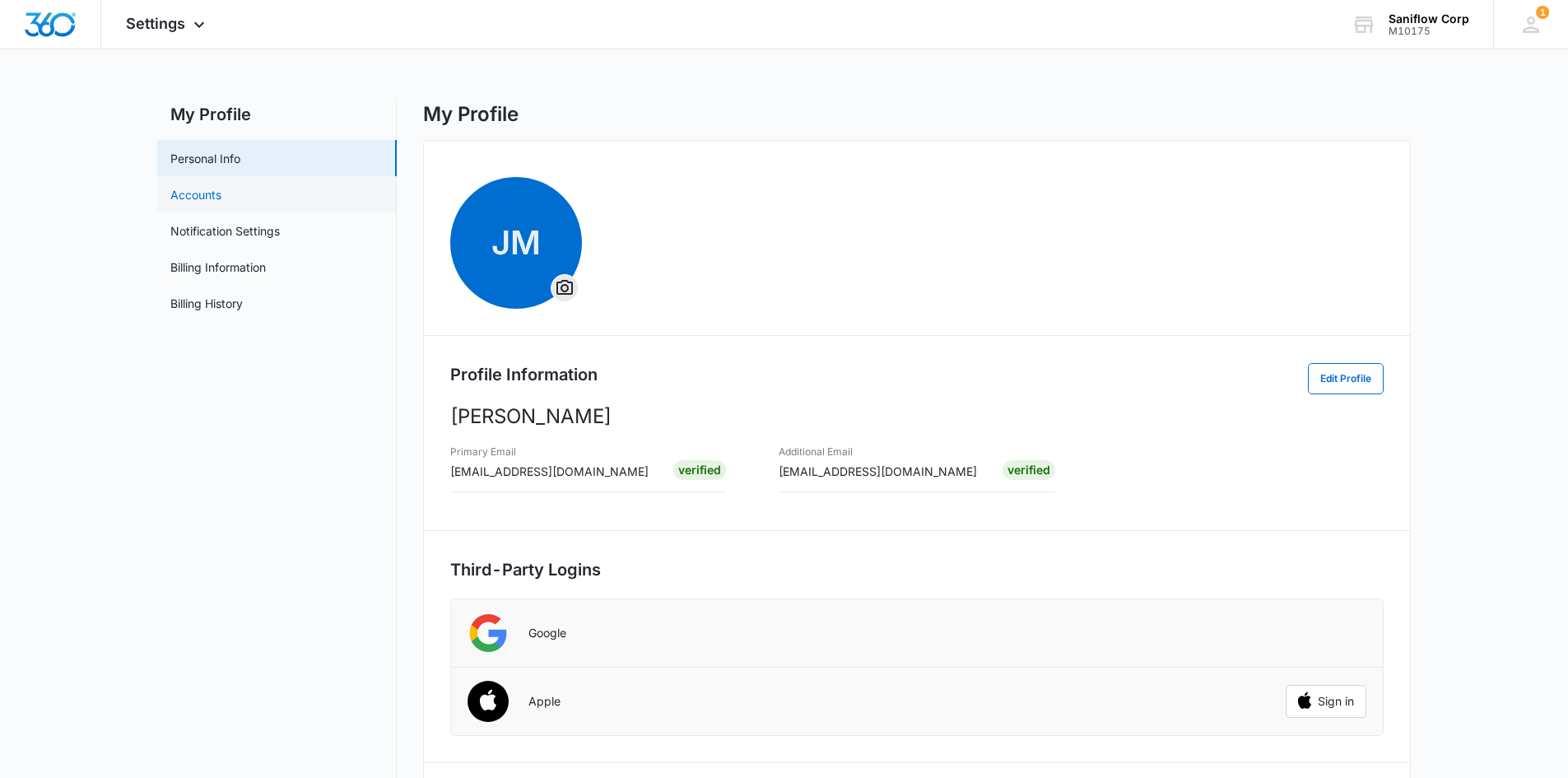
click at [221, 186] on link "Accounts" at bounding box center [196, 194] width 52 height 17
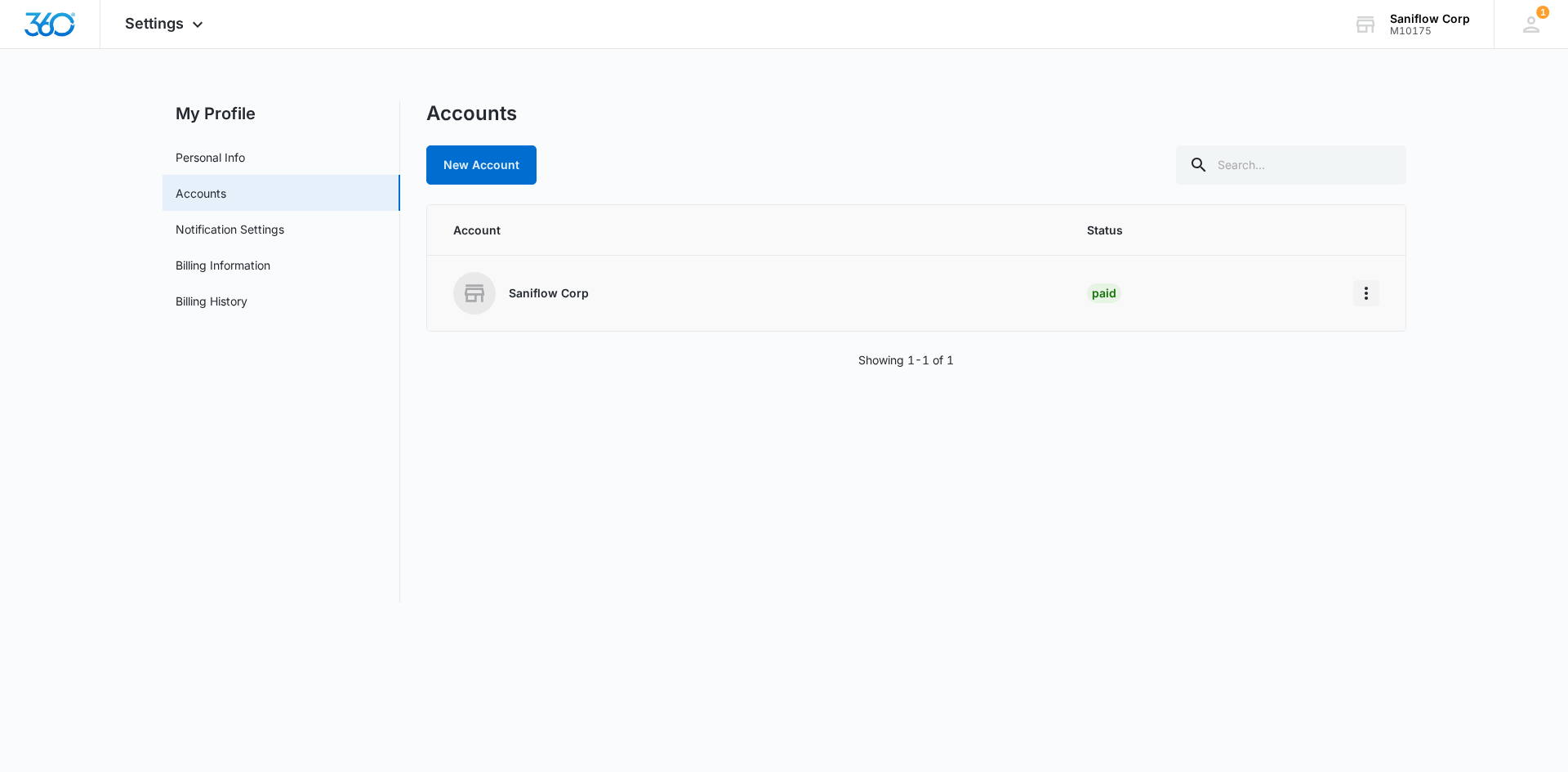
click at [1363, 292] on icon "Home" at bounding box center [1366, 293] width 20 height 20
click at [1151, 301] on td "Paid" at bounding box center [1200, 293] width 265 height 76
click at [500, 285] on div "Saniflow Corp" at bounding box center [751, 293] width 596 height 42
click at [514, 302] on div "Saniflow Corp" at bounding box center [751, 293] width 596 height 42
click at [197, 237] on link "Notification Settings" at bounding box center [230, 228] width 108 height 17
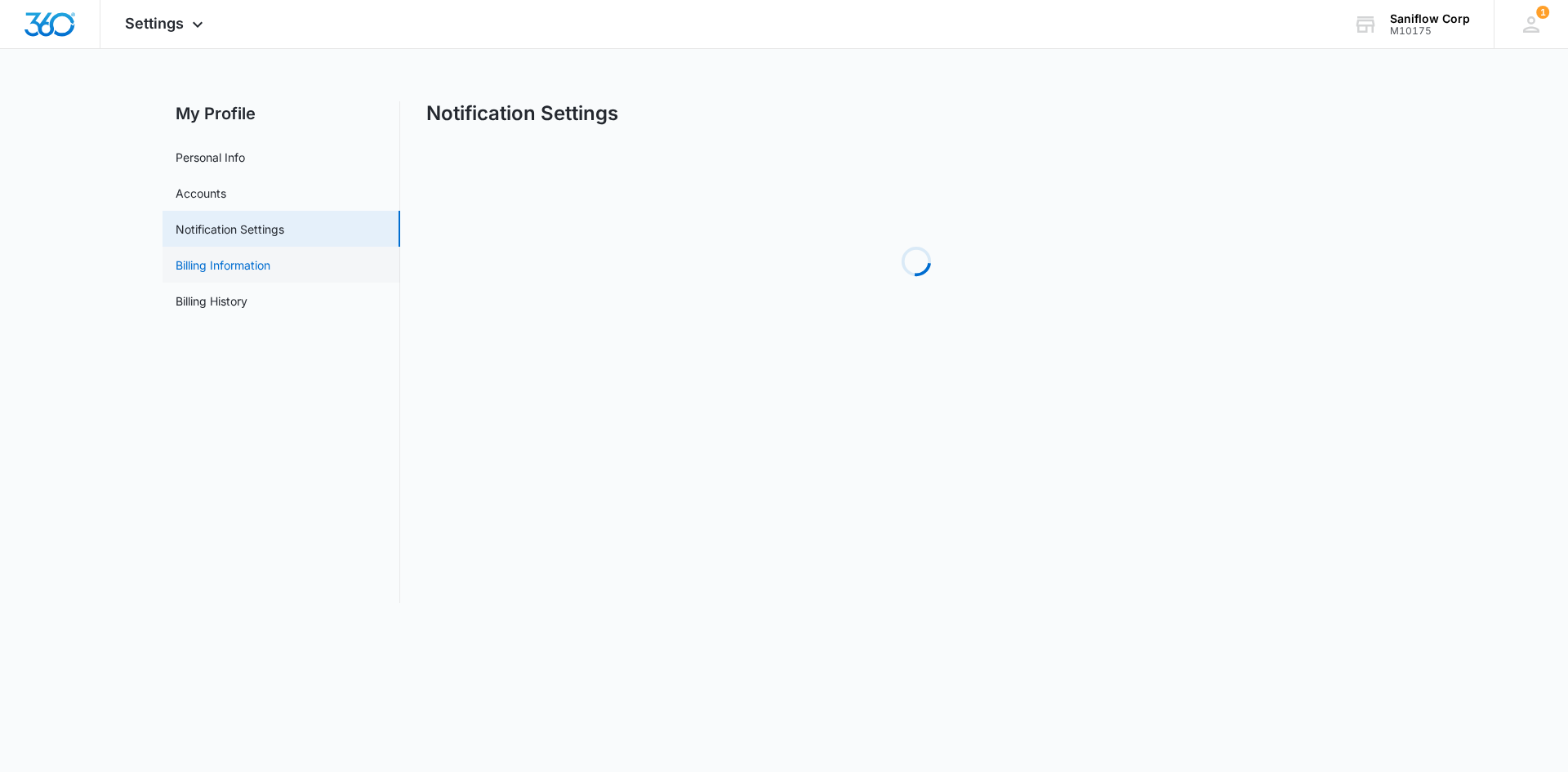
click at [215, 272] on link "Billing Information" at bounding box center [223, 265] width 94 height 17
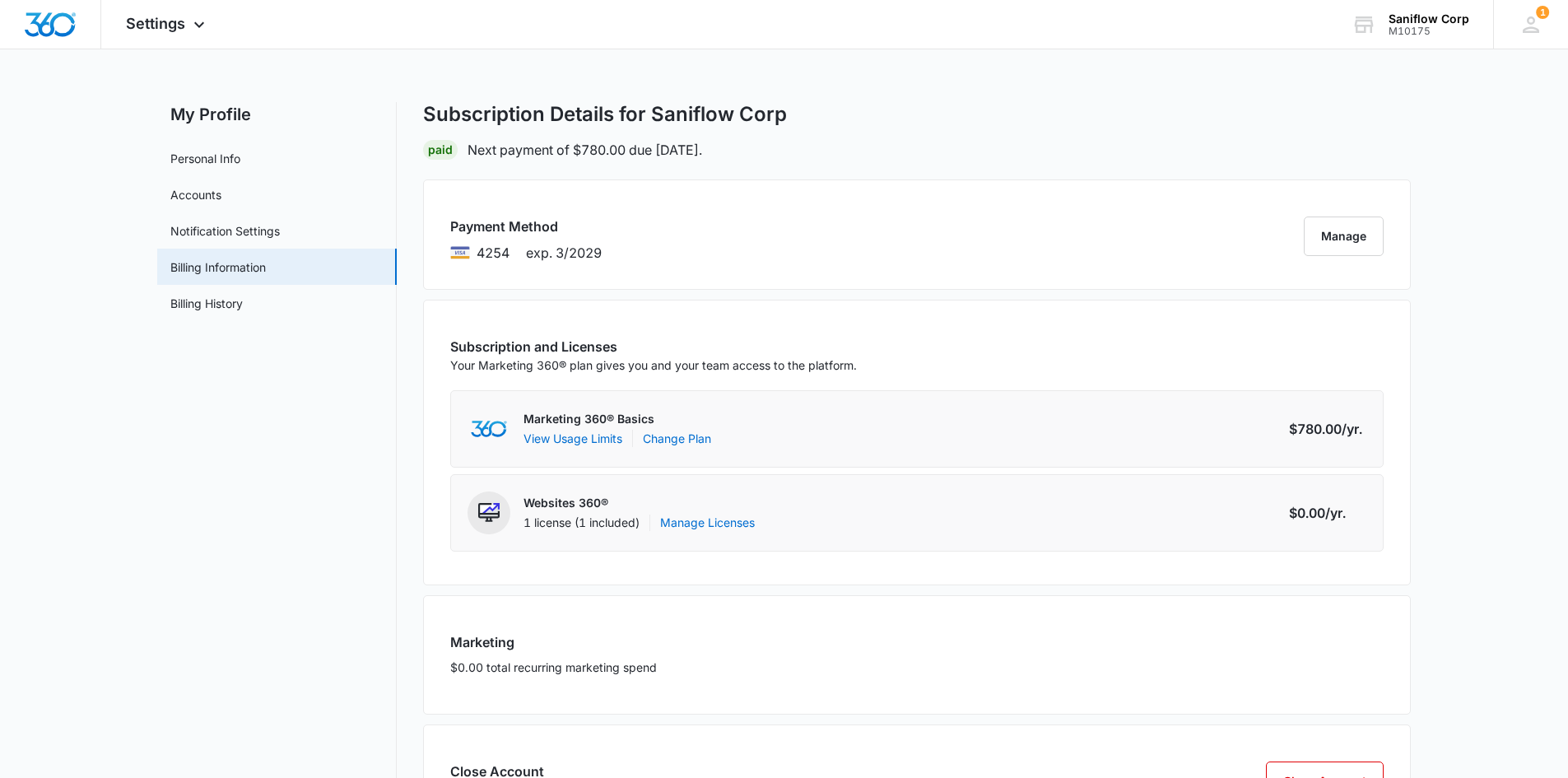
scroll to position [95, 0]
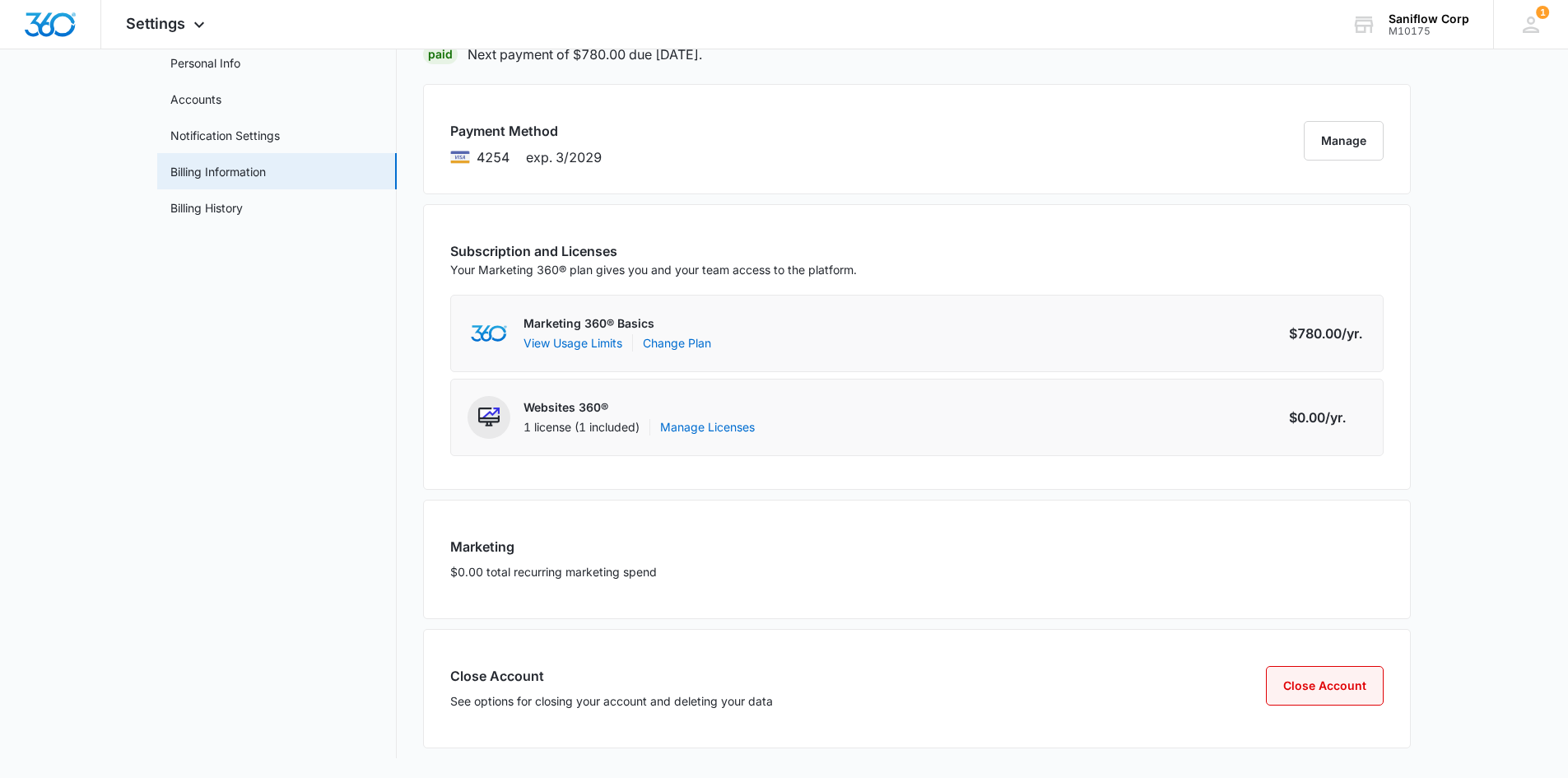
click at [1322, 686] on button "Close Account" at bounding box center [1324, 686] width 118 height 40
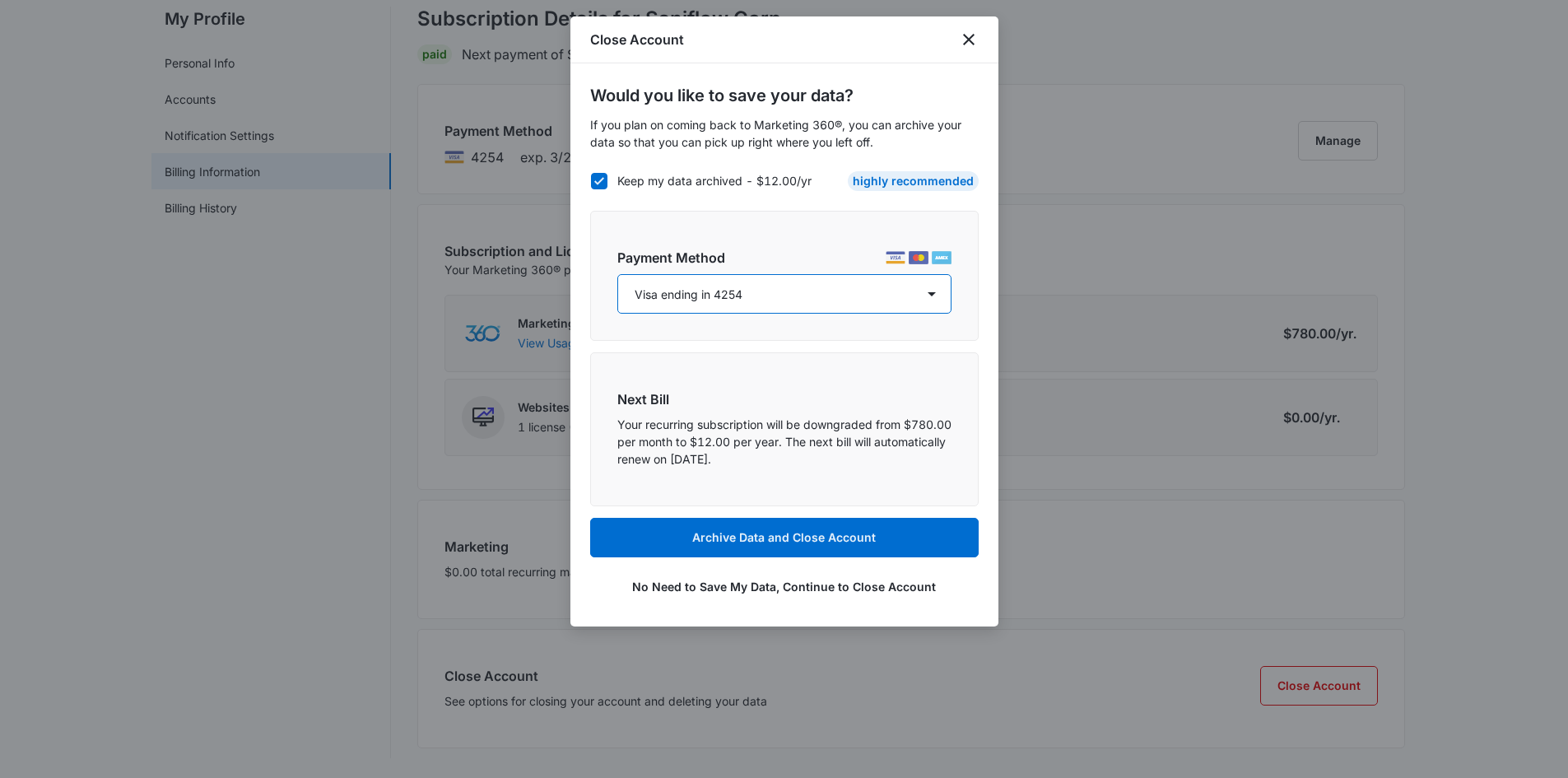
click at [779, 298] on select "Visa ending in 4254 Visa ending in 4254" at bounding box center [784, 294] width 334 height 40
click at [785, 240] on div "Payment Method Visa ending in 4254 Visa ending in 4254" at bounding box center [784, 276] width 388 height 130
click at [965, 45] on icon "close" at bounding box center [969, 40] width 20 height 20
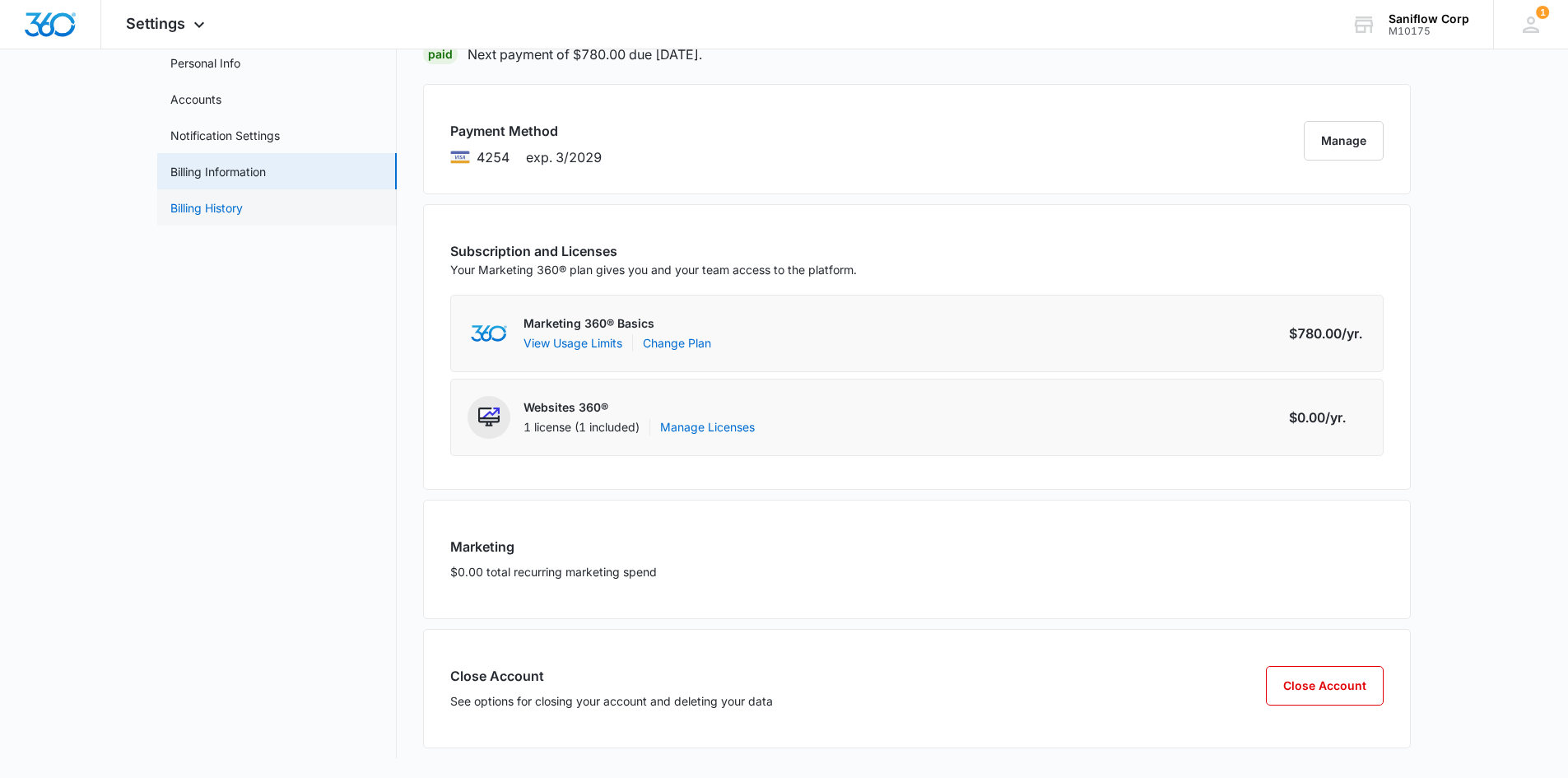
click at [243, 199] on link "Billing History" at bounding box center [206, 207] width 72 height 17
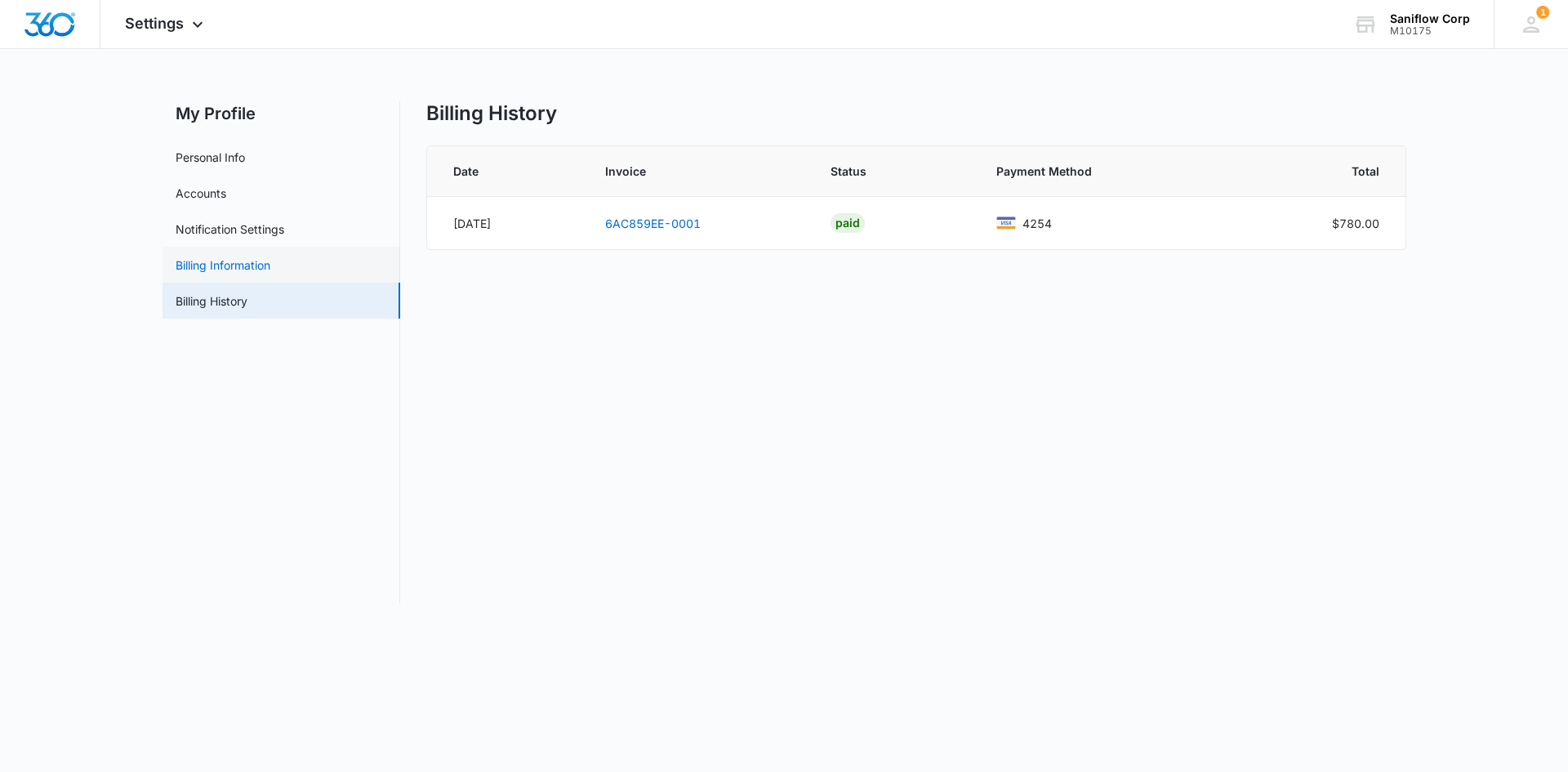
click at [244, 267] on link "Billing Information" at bounding box center [223, 265] width 94 height 17
